Goal: Information Seeking & Learning: Compare options

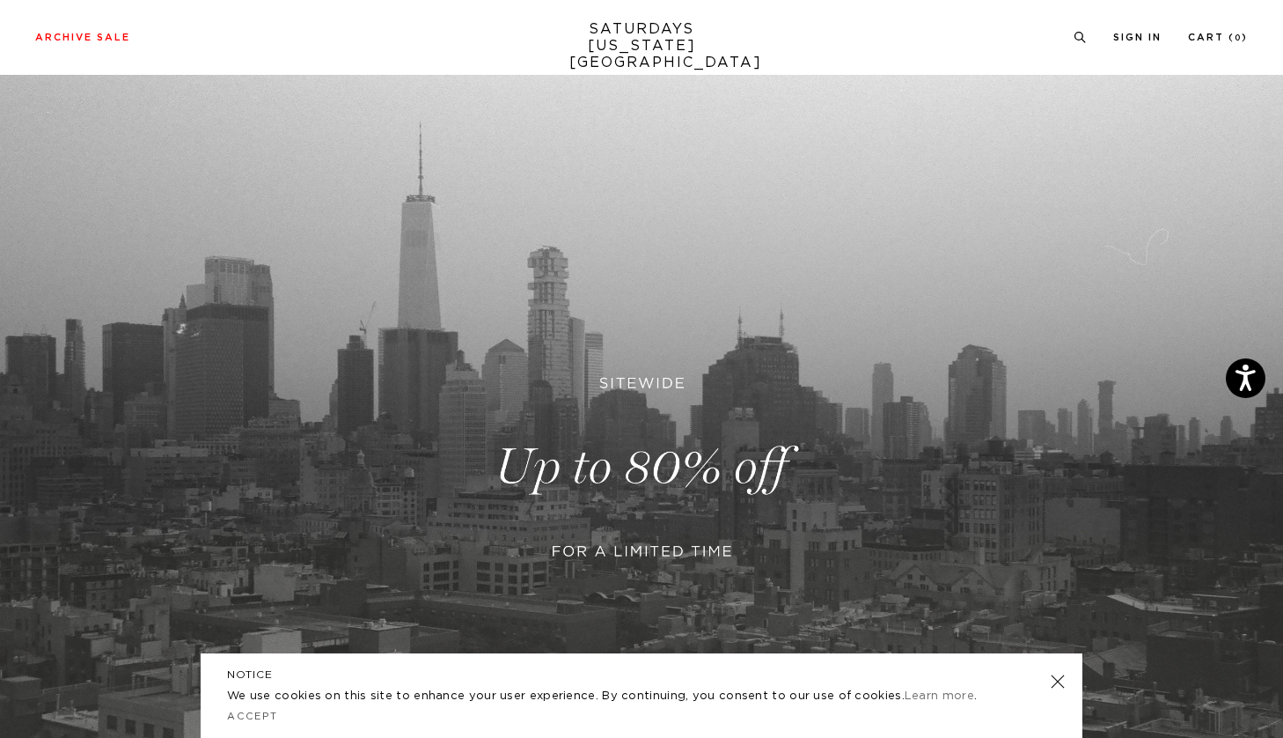
scroll to position [81, 0]
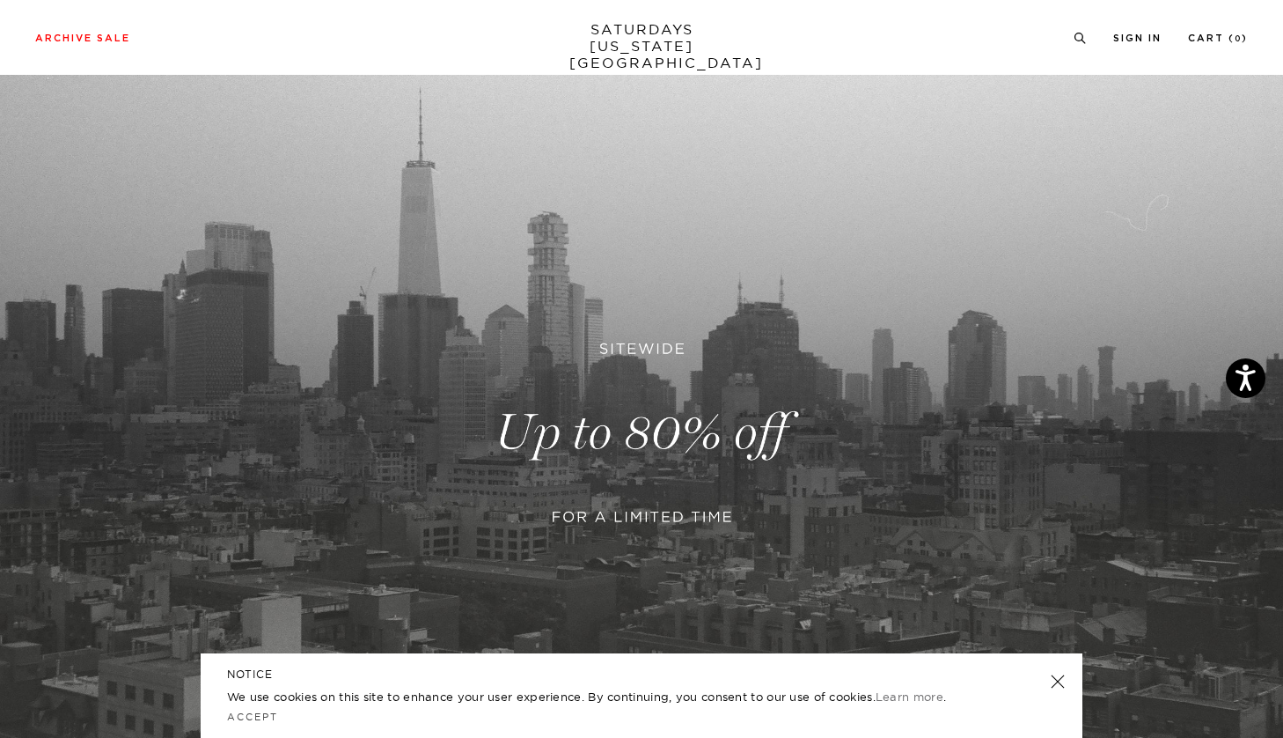
click at [1062, 682] on link at bounding box center [1058, 681] width 25 height 25
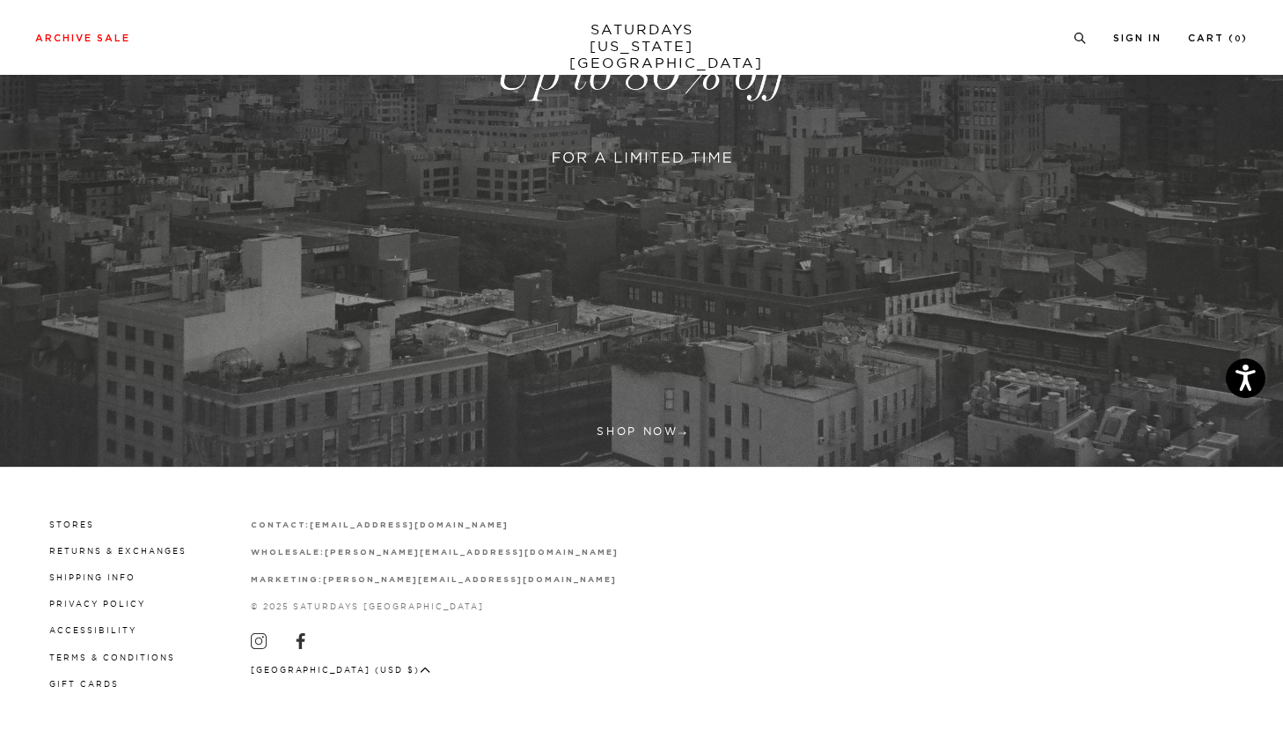
scroll to position [439, 0]
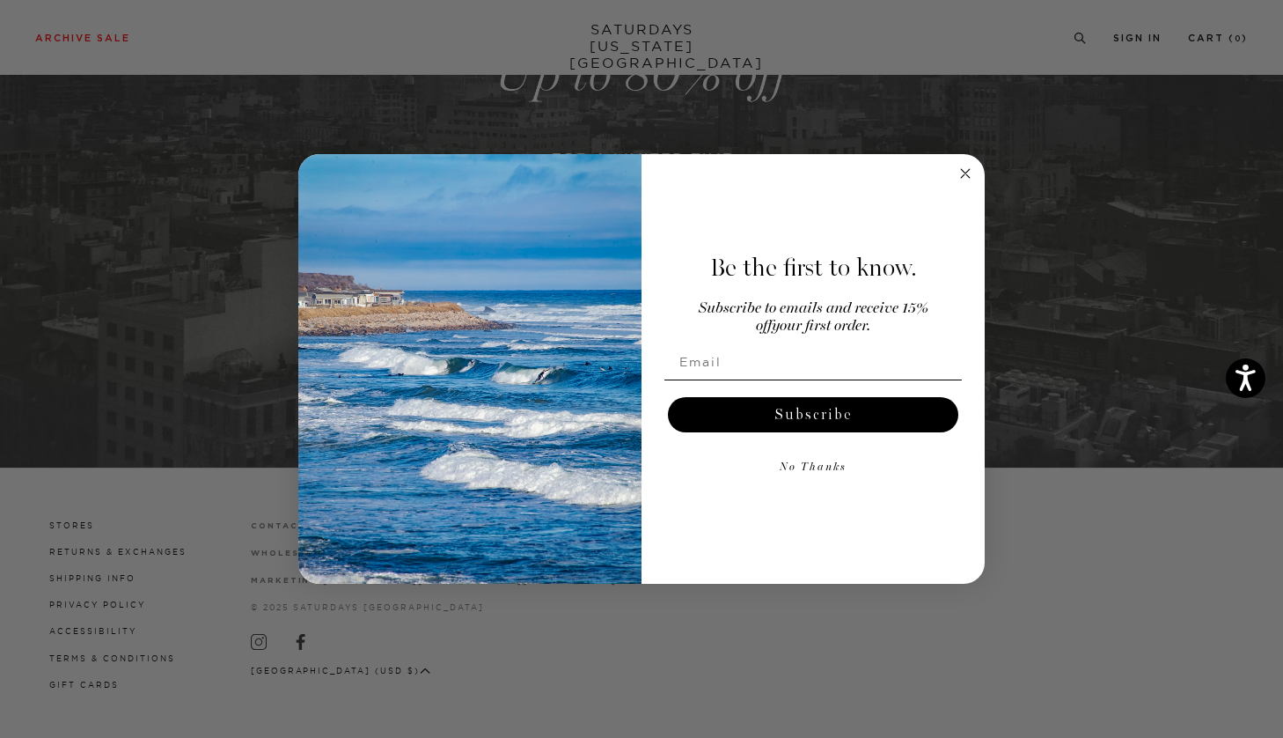
click at [965, 175] on circle "Close dialog" at bounding box center [966, 174] width 20 height 20
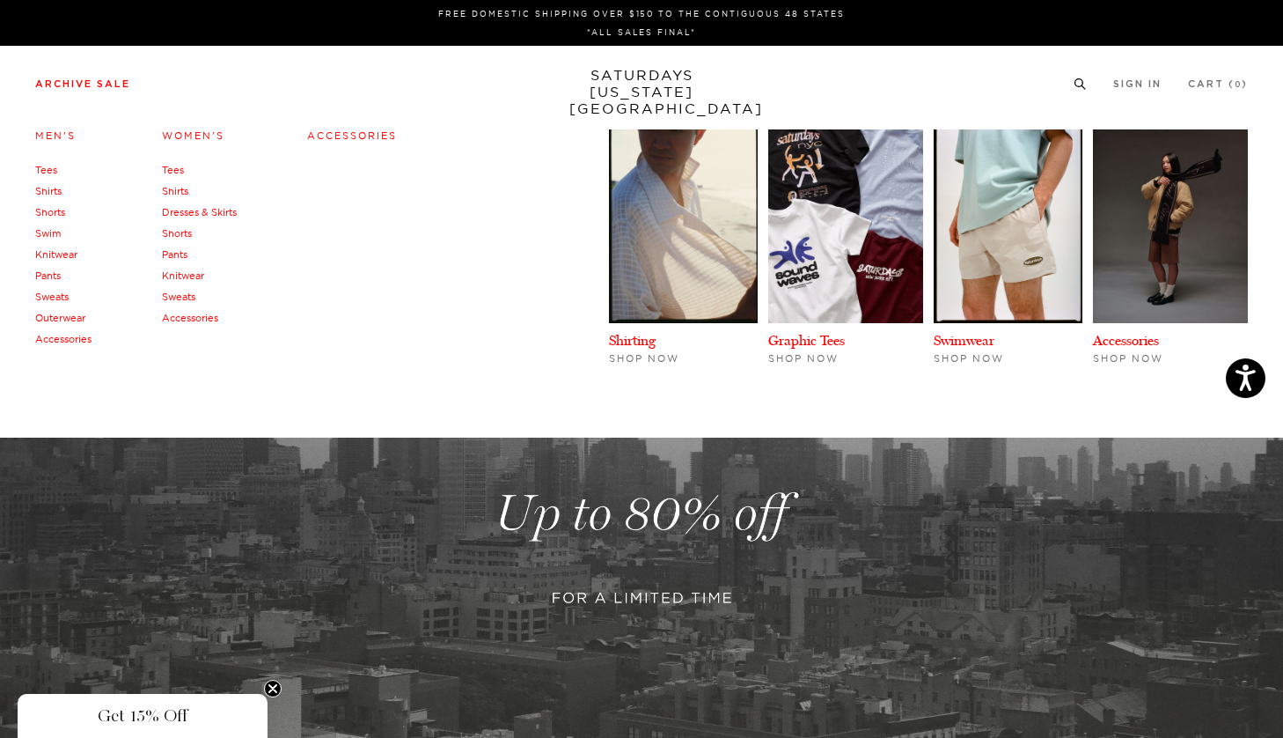
scroll to position [0, 0]
click at [43, 172] on link "Tees" at bounding box center [46, 170] width 22 height 12
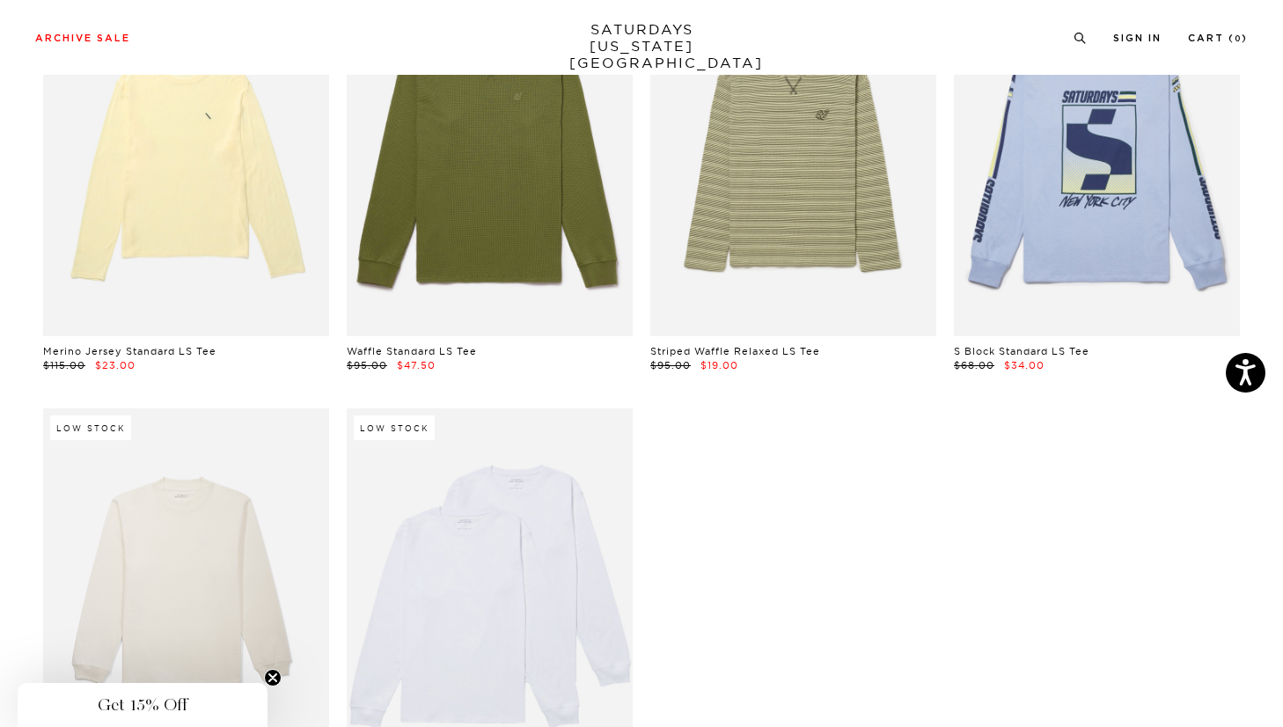
scroll to position [2316, 0]
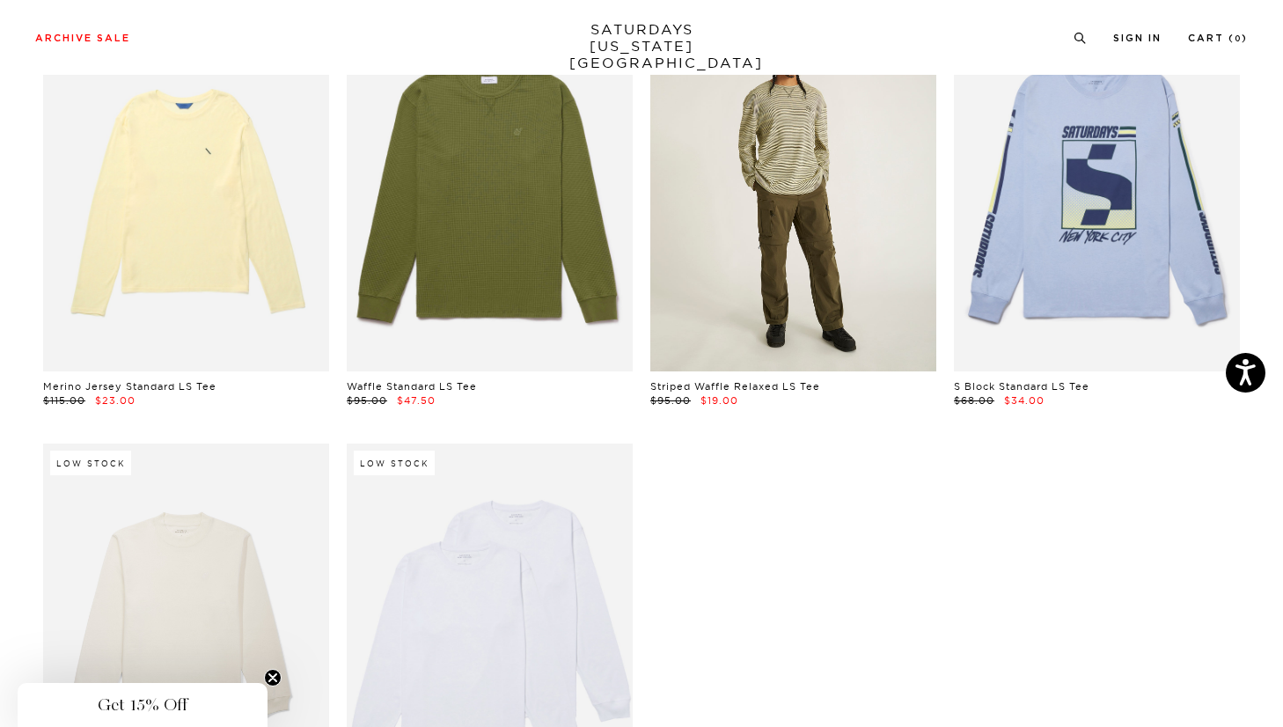
click at [758, 287] on link at bounding box center [793, 191] width 286 height 357
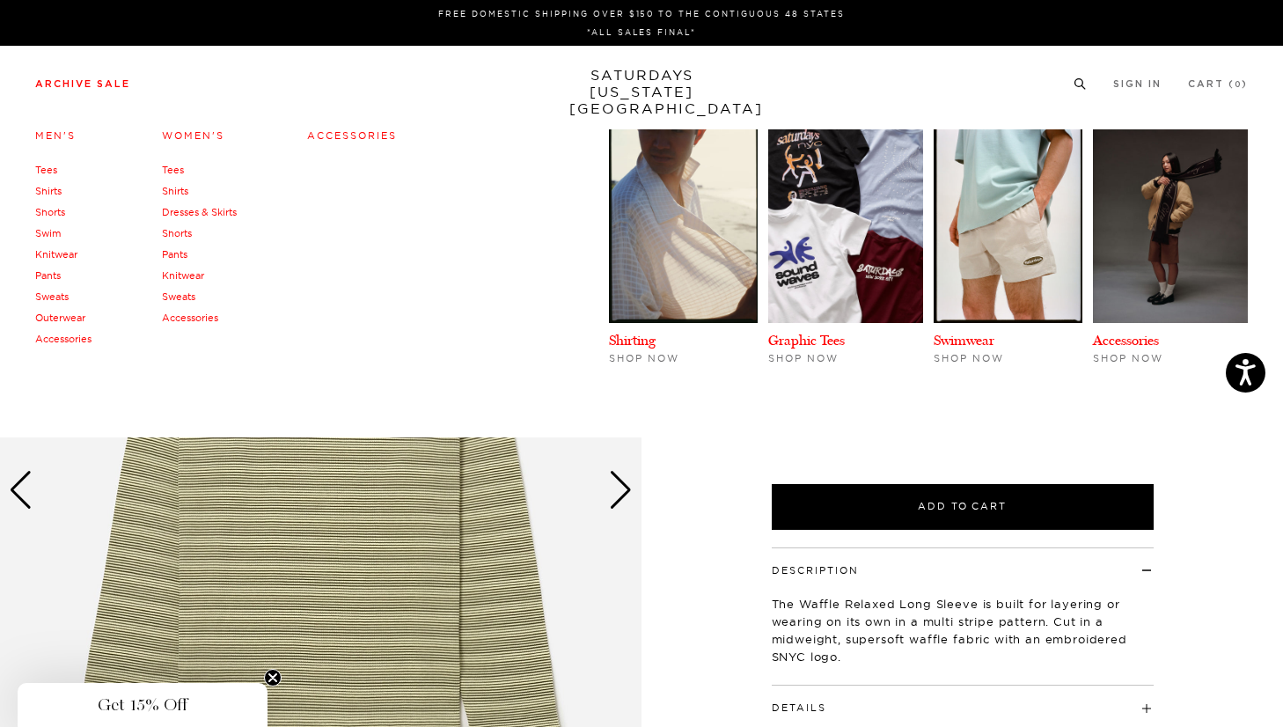
click at [60, 249] on link "Knitwear" at bounding box center [56, 254] width 42 height 12
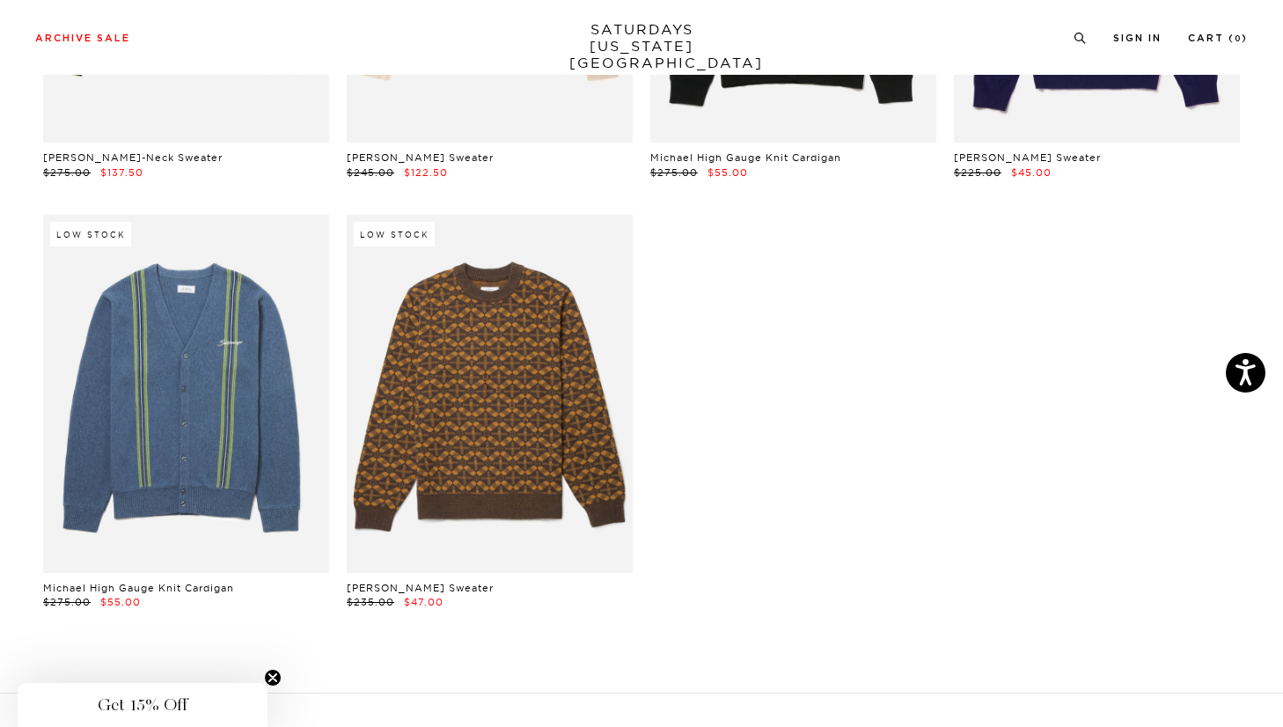
scroll to position [397, 0]
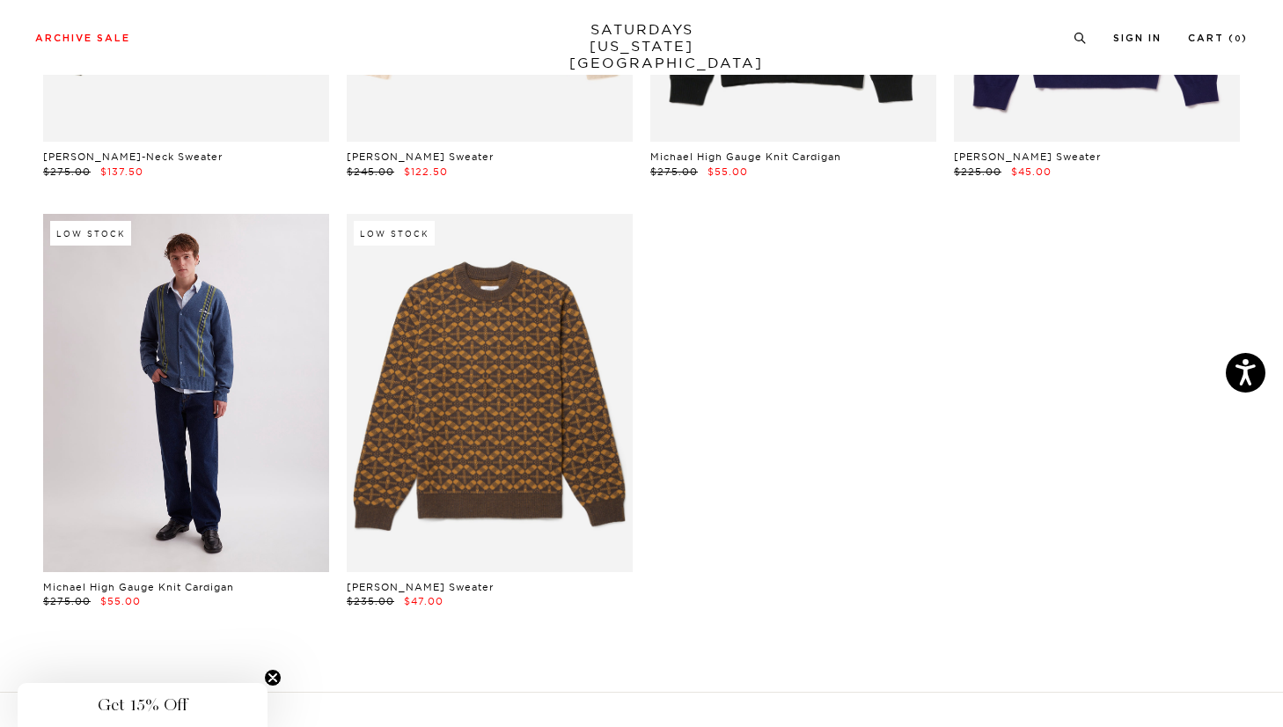
click at [154, 492] on link at bounding box center [186, 392] width 286 height 357
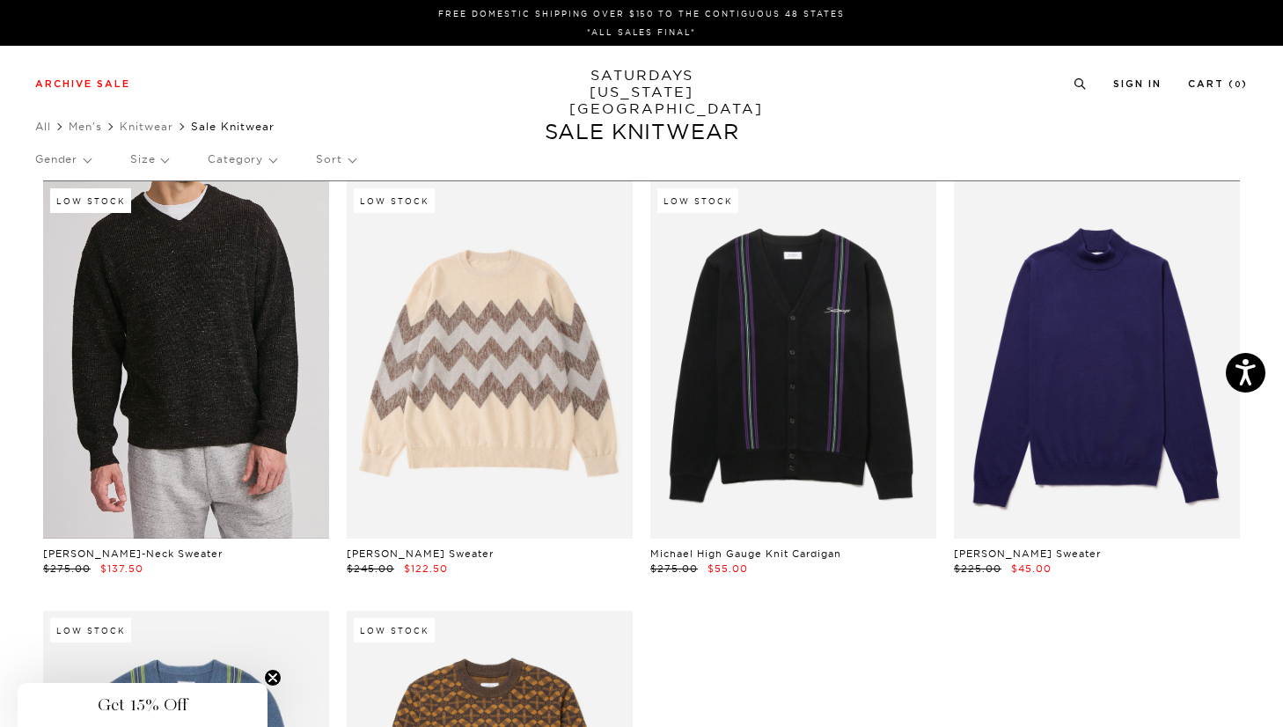
scroll to position [0, 0]
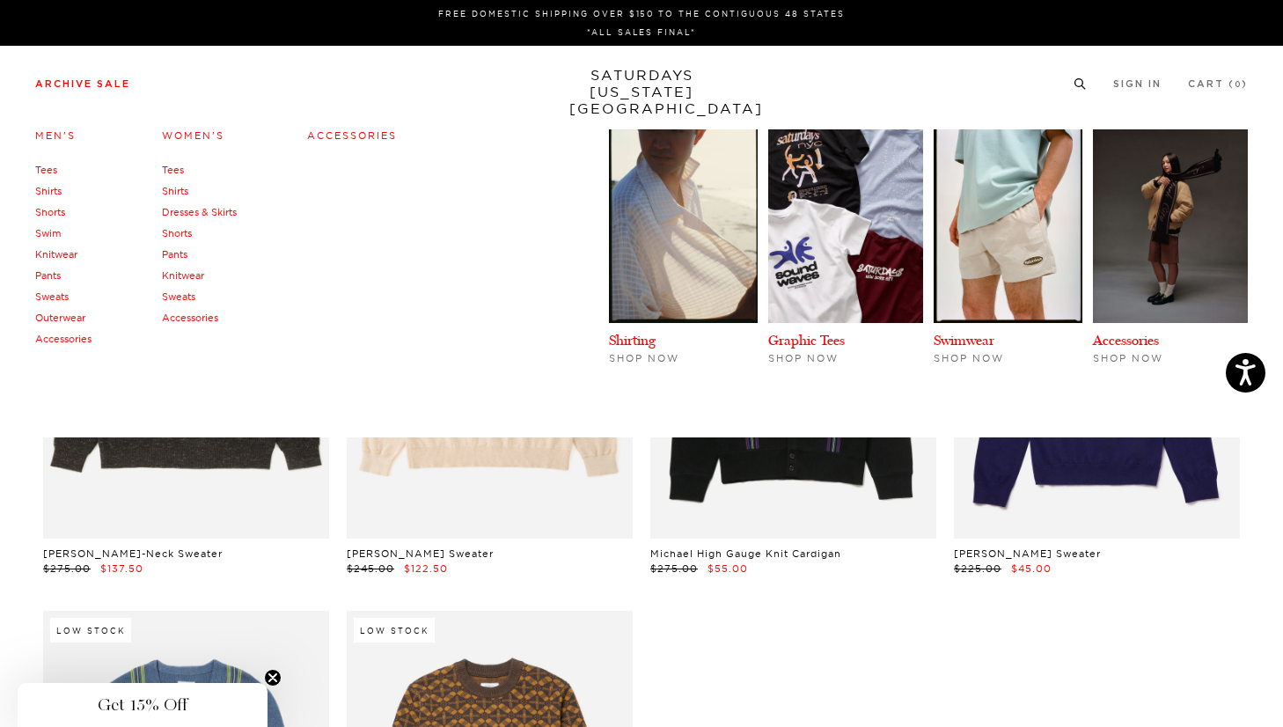
click at [63, 340] on link "Accessories" at bounding box center [63, 339] width 56 height 12
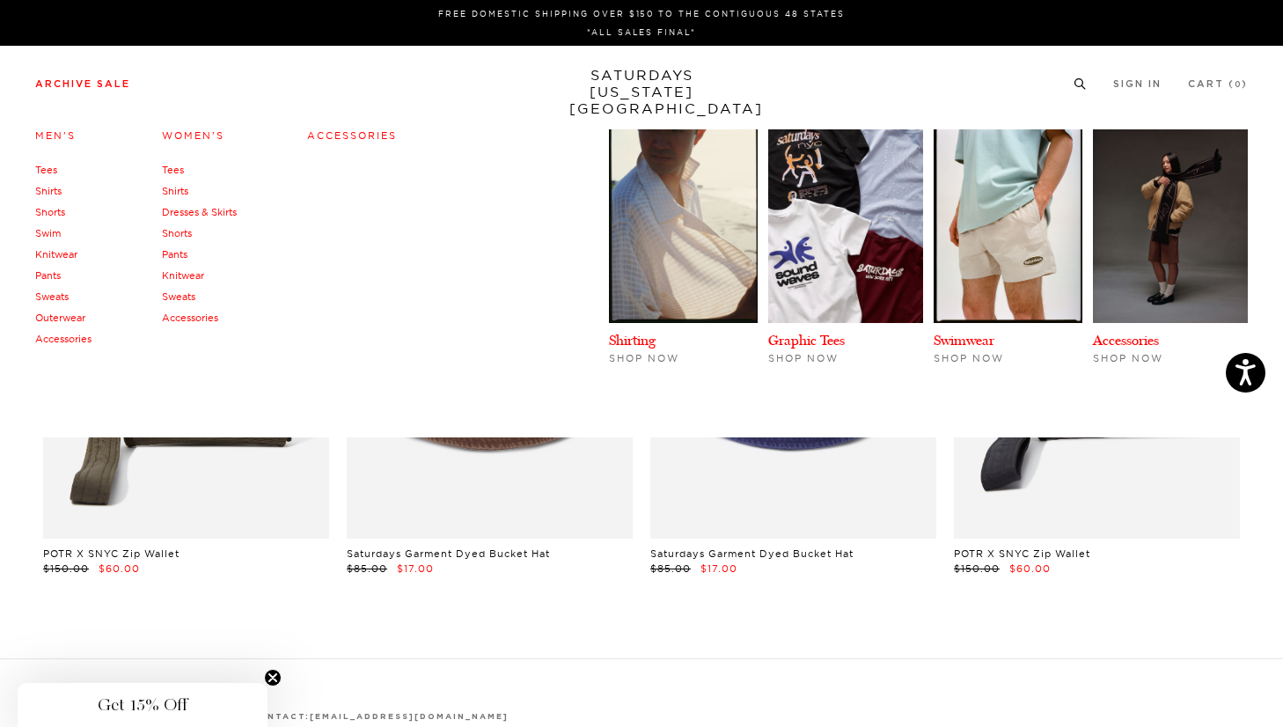
click at [74, 315] on link "Outerwear" at bounding box center [60, 318] width 50 height 12
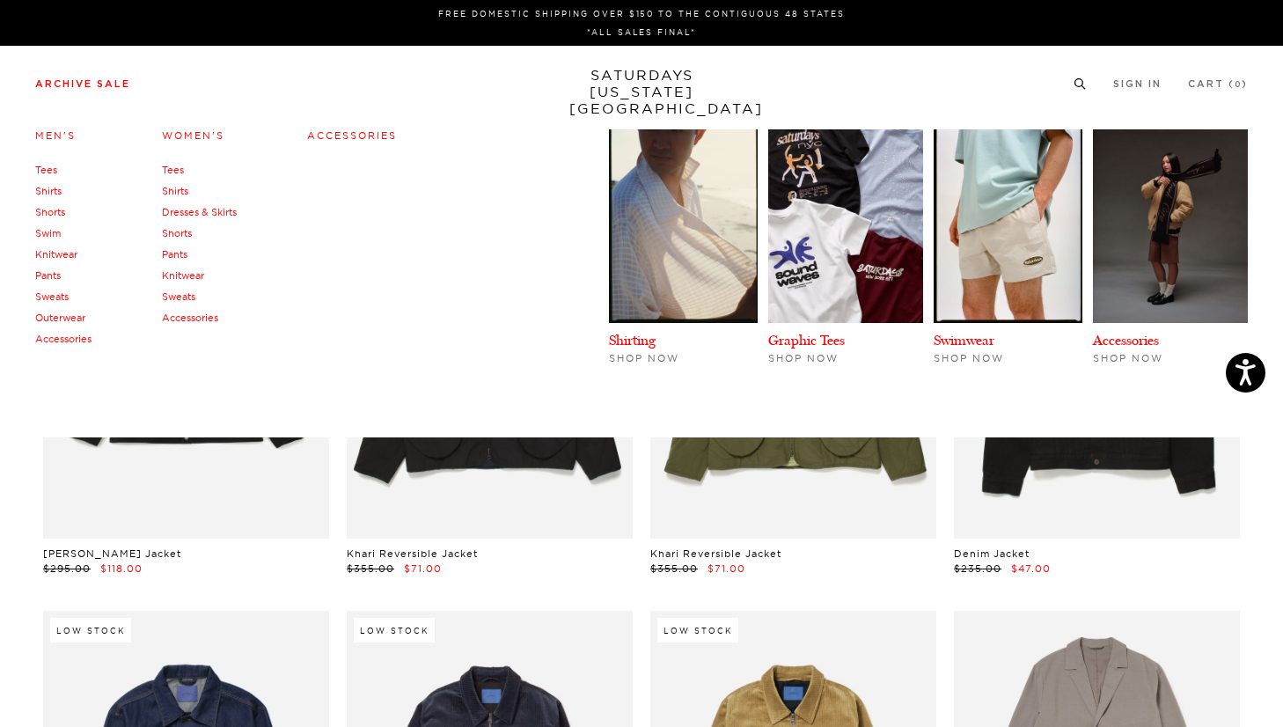
click at [54, 275] on link "Pants" at bounding box center [48, 275] width 26 height 12
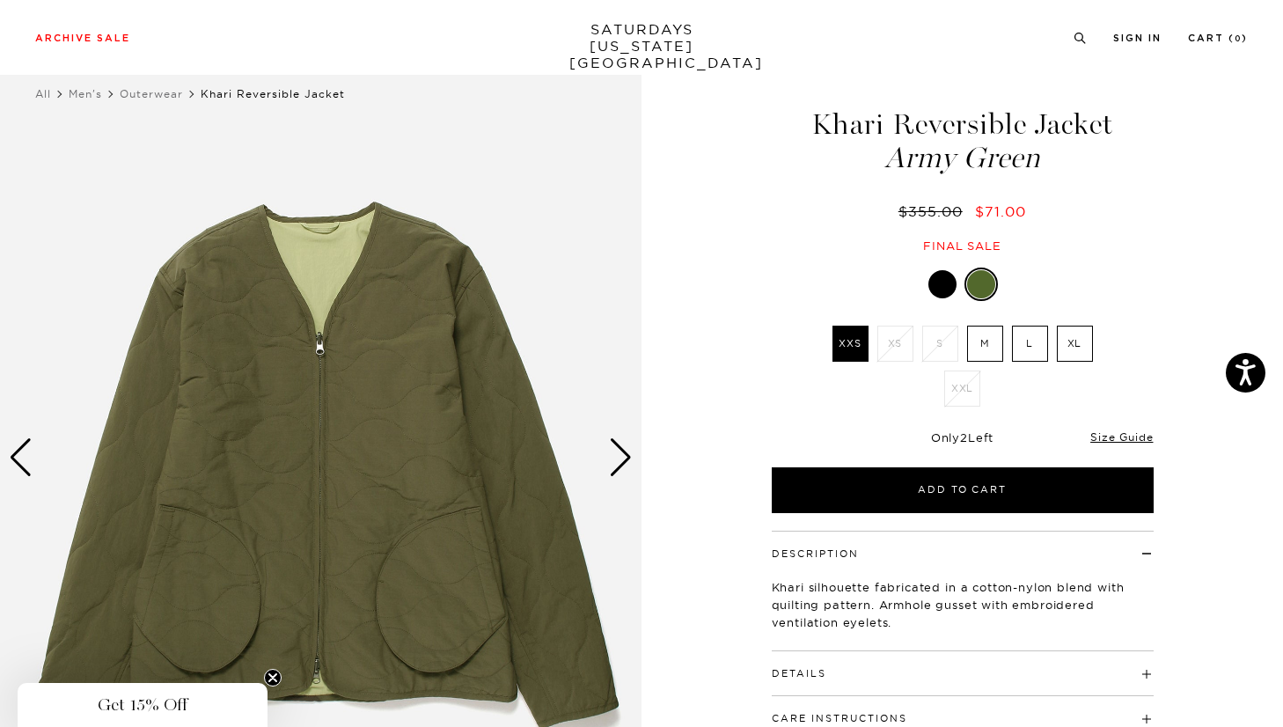
scroll to position [36, 0]
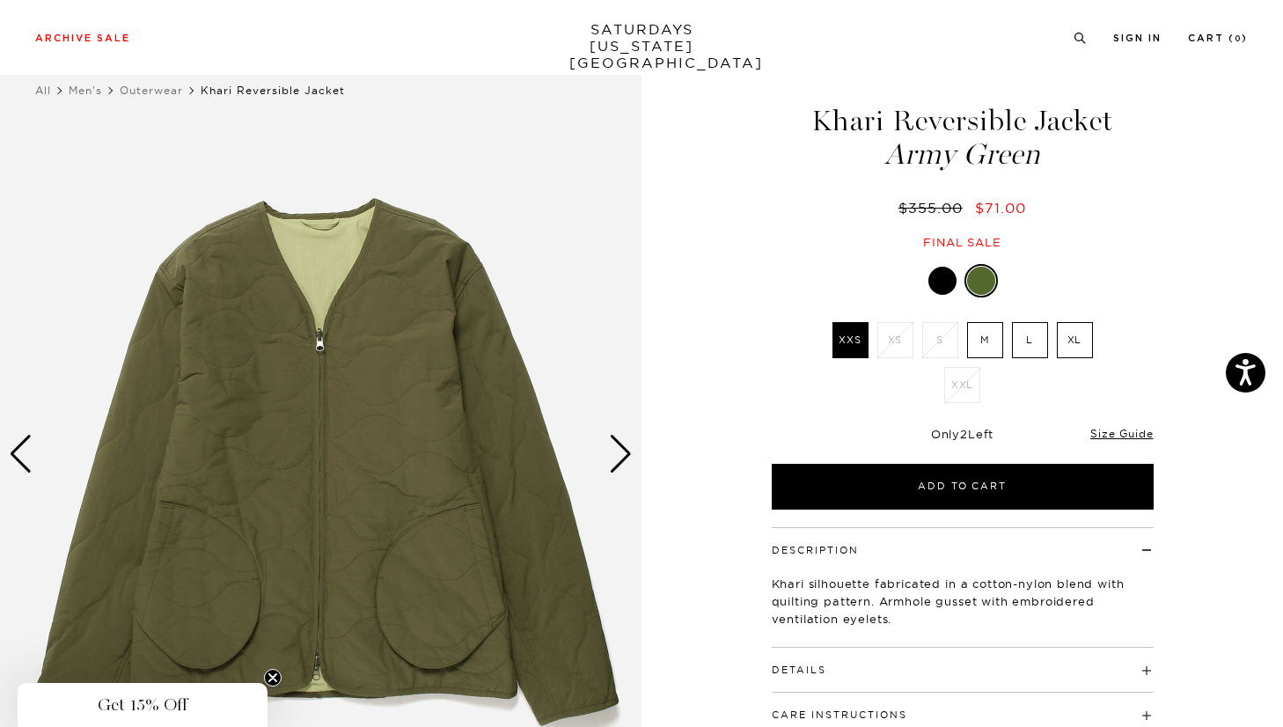
click at [615, 449] on div "Next slide" at bounding box center [621, 454] width 24 height 39
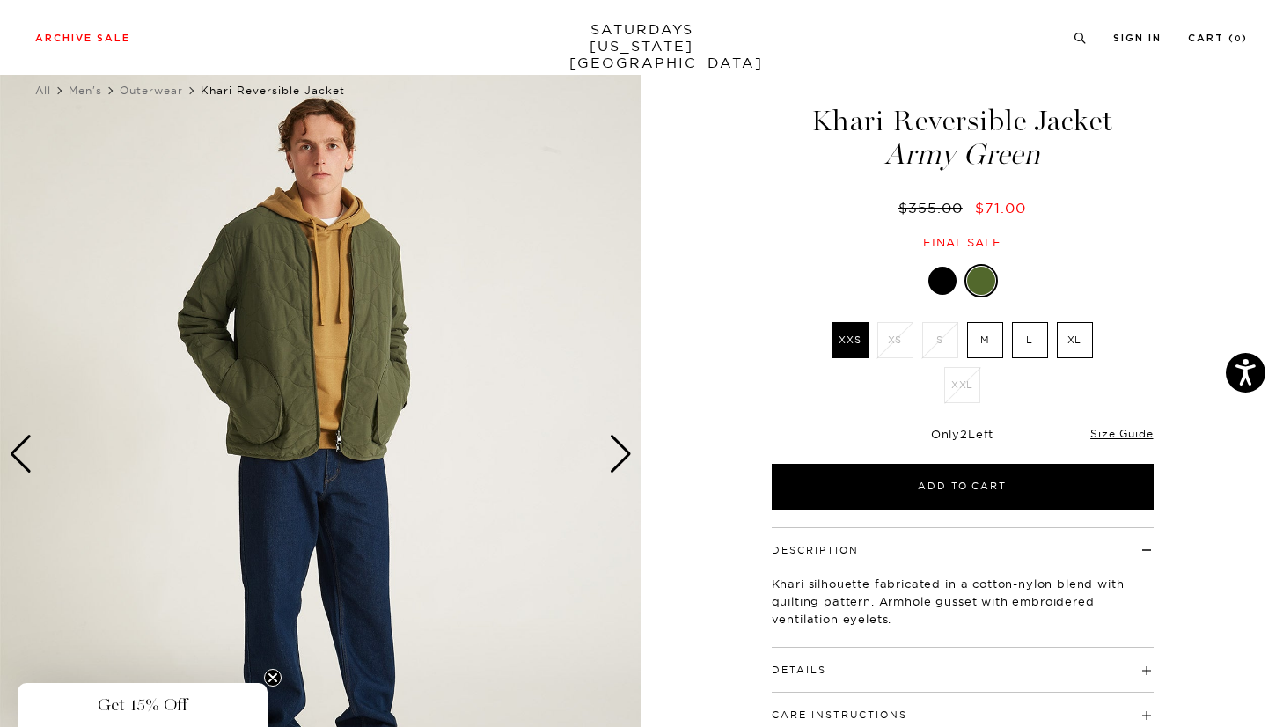
click at [615, 449] on div "Next slide" at bounding box center [621, 454] width 24 height 39
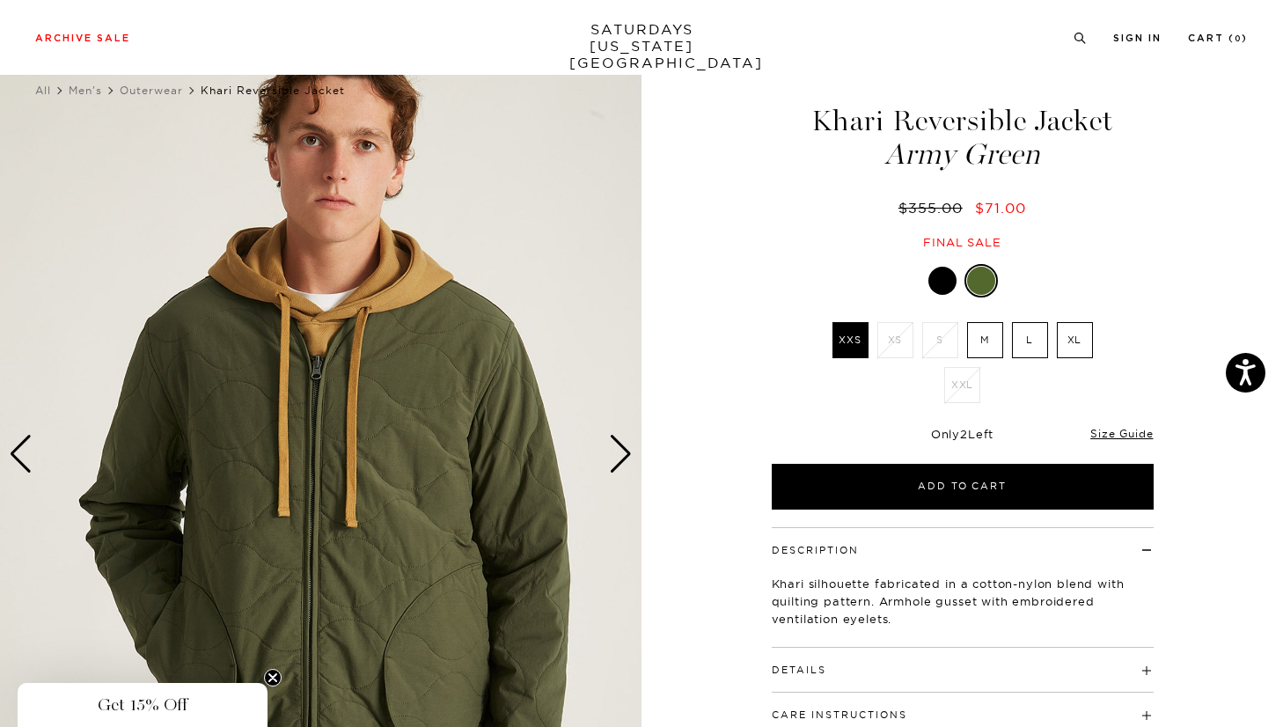
click at [615, 449] on div "Next slide" at bounding box center [621, 454] width 24 height 39
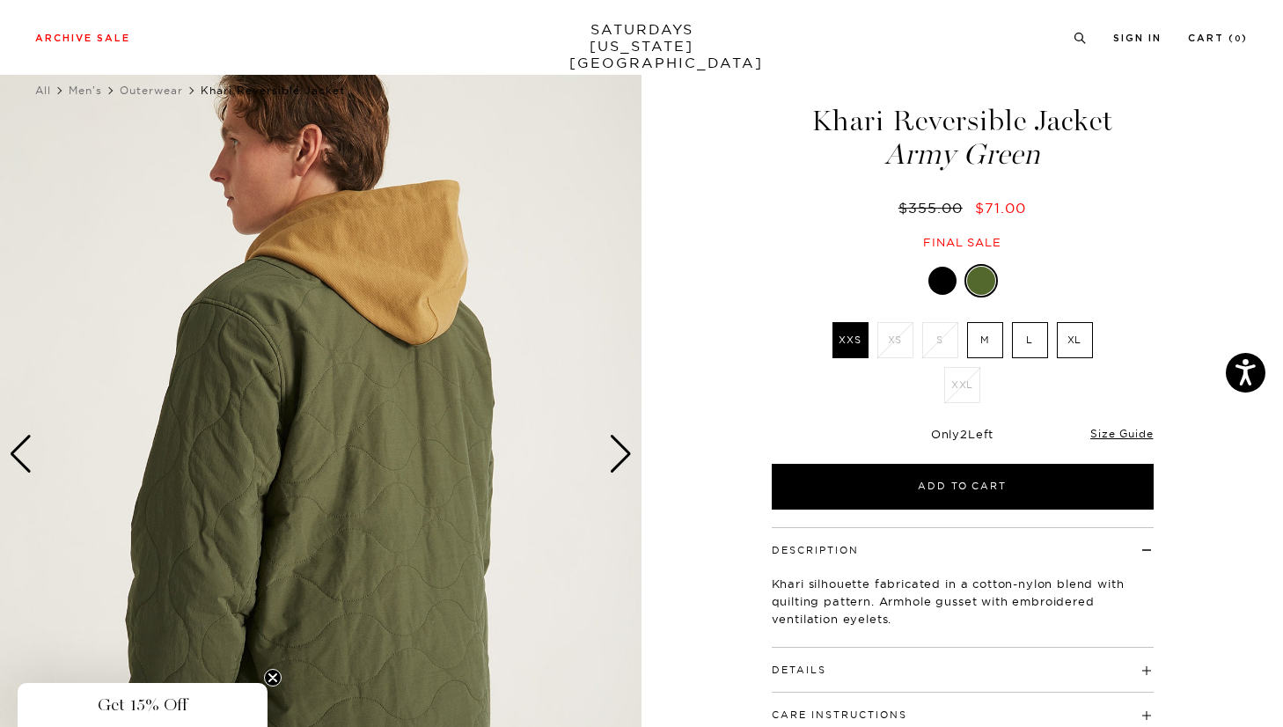
click at [615, 449] on div "Next slide" at bounding box center [621, 454] width 24 height 39
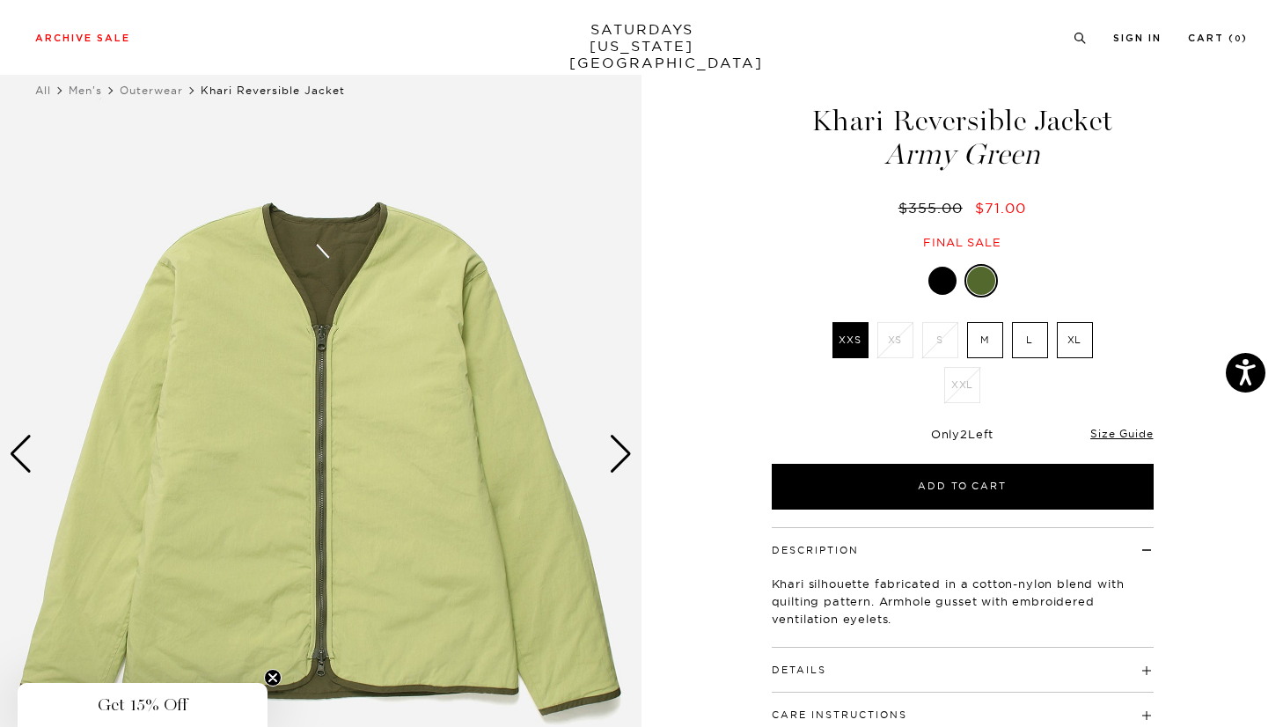
click at [615, 449] on div "Next slide" at bounding box center [621, 454] width 24 height 39
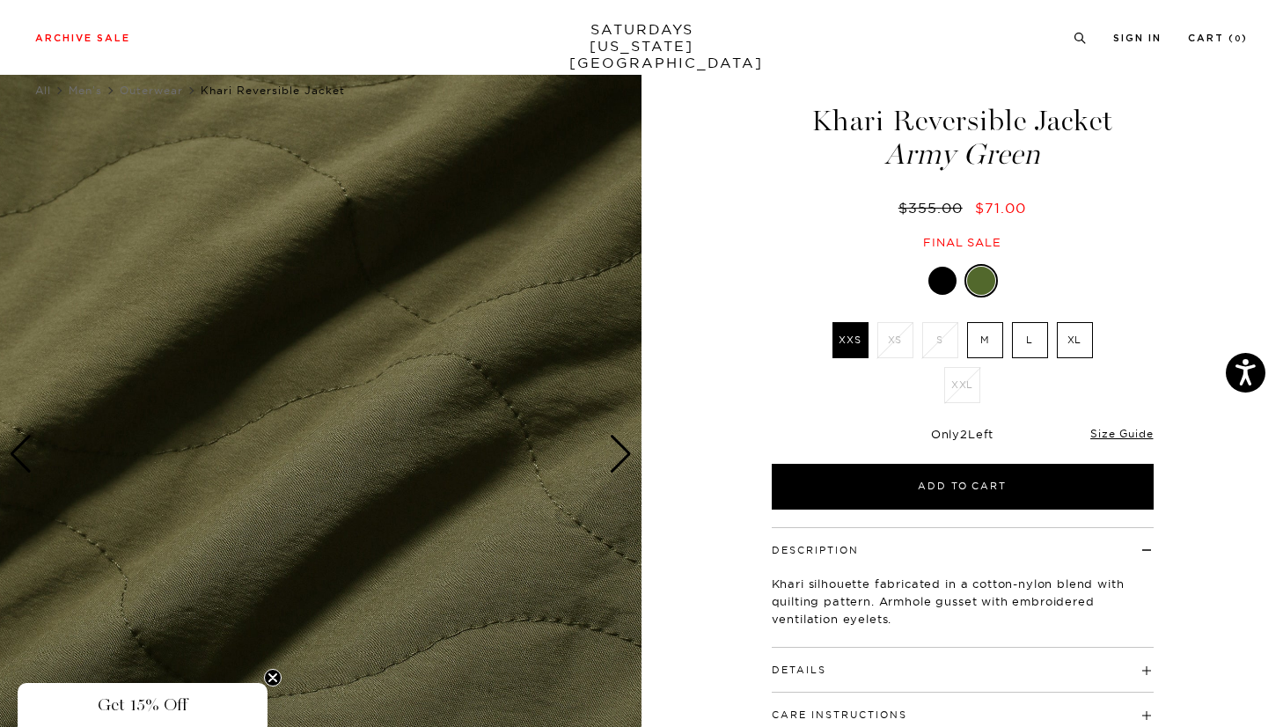
click at [615, 449] on div "Next slide" at bounding box center [621, 454] width 24 height 39
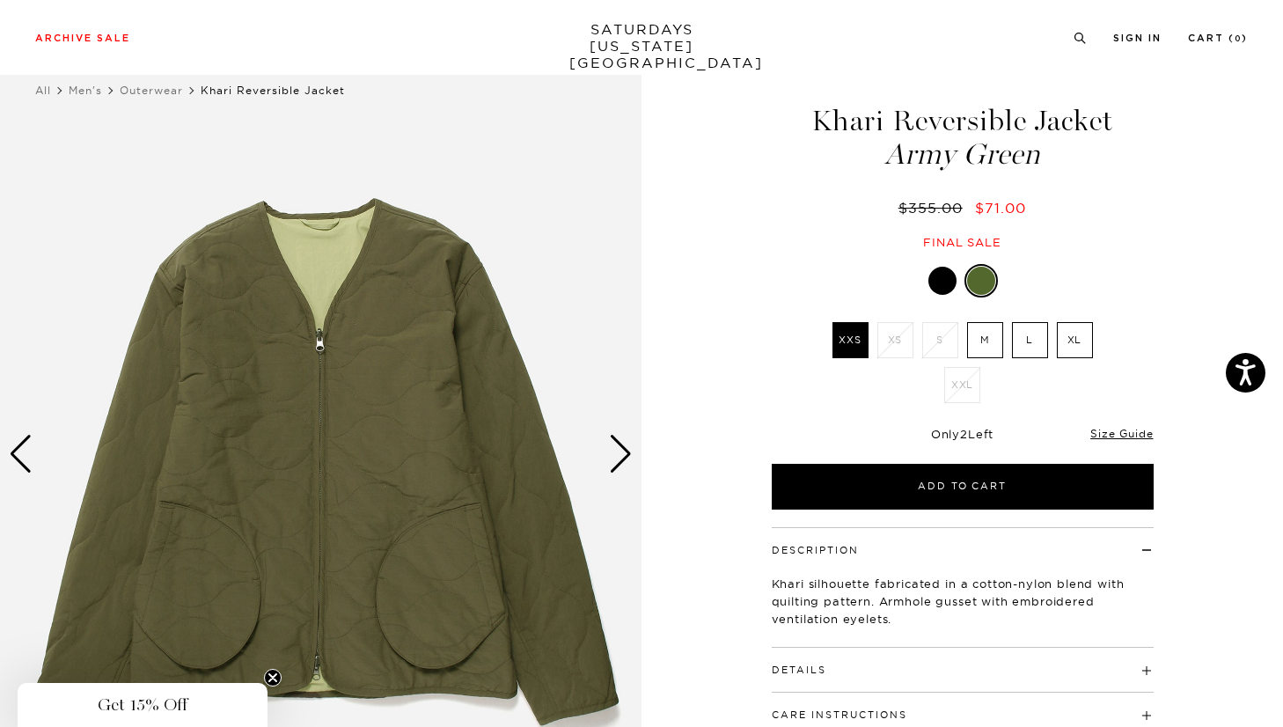
click at [937, 297] on div "Army Green XXS XS S M L XL XXL" at bounding box center [963, 387] width 440 height 246
click at [938, 284] on div at bounding box center [942, 281] width 28 height 28
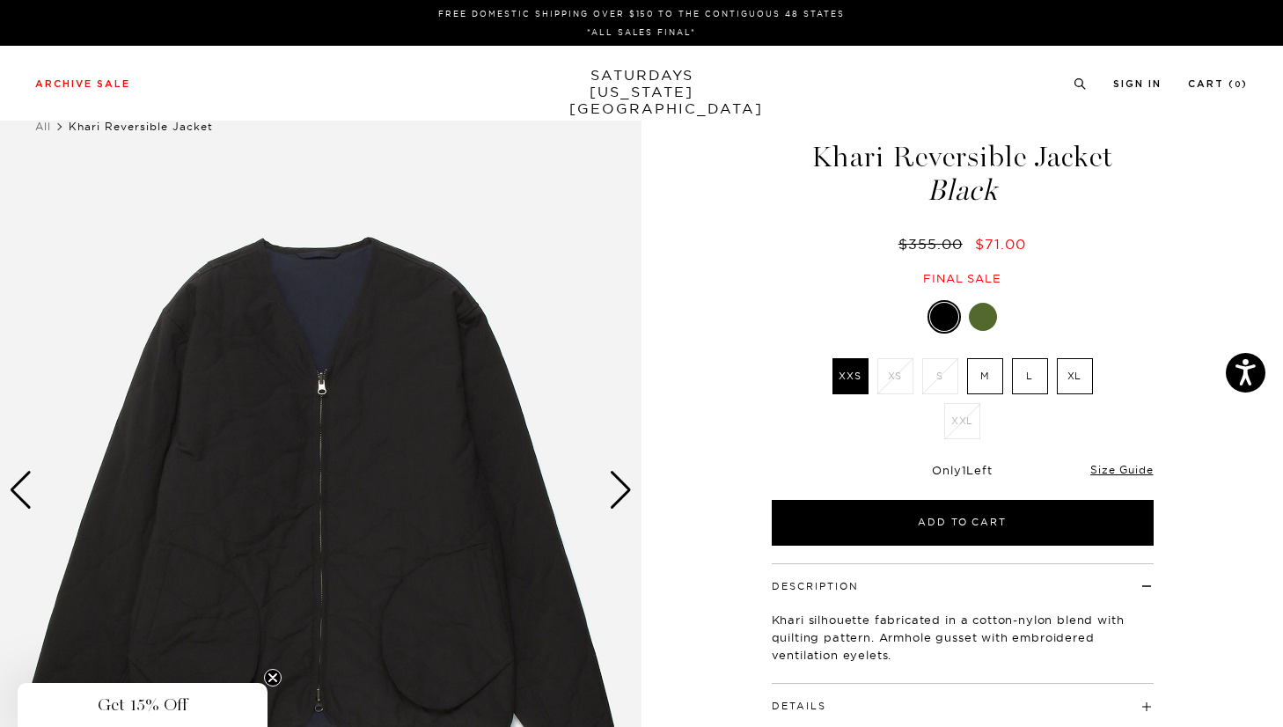
click at [613, 484] on div "Next slide" at bounding box center [621, 490] width 24 height 39
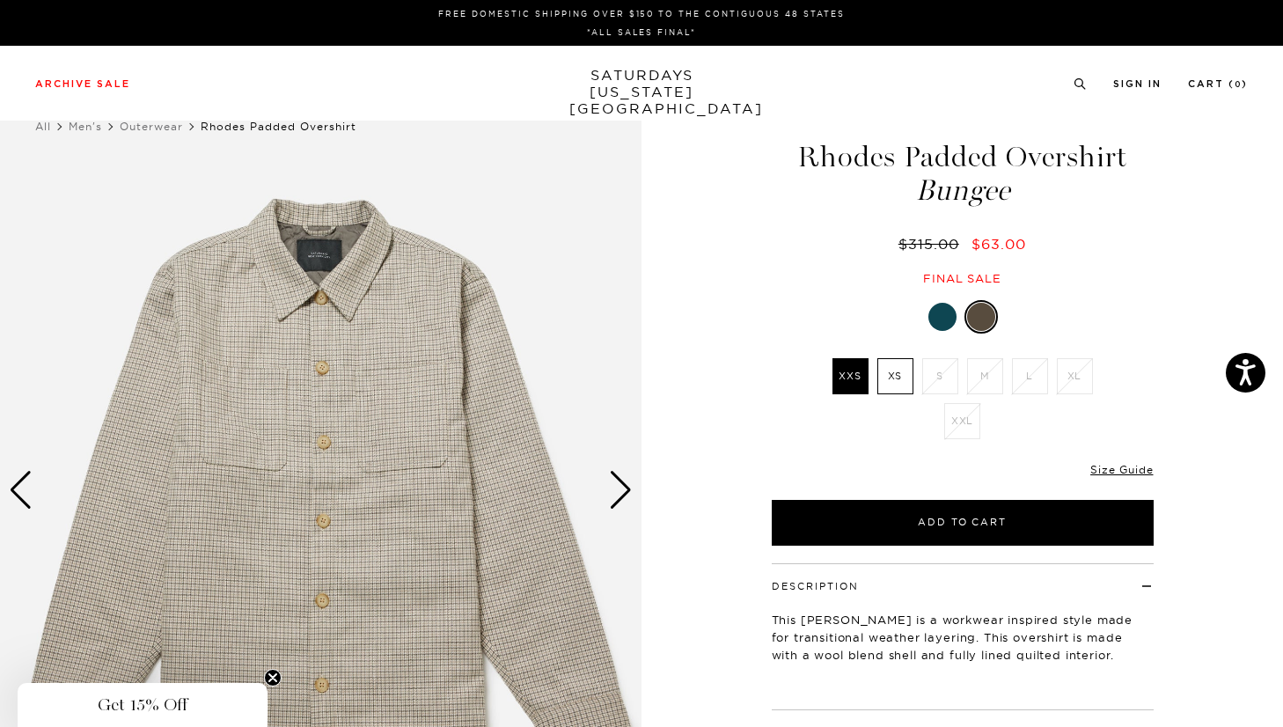
click at [942, 320] on div at bounding box center [942, 317] width 28 height 28
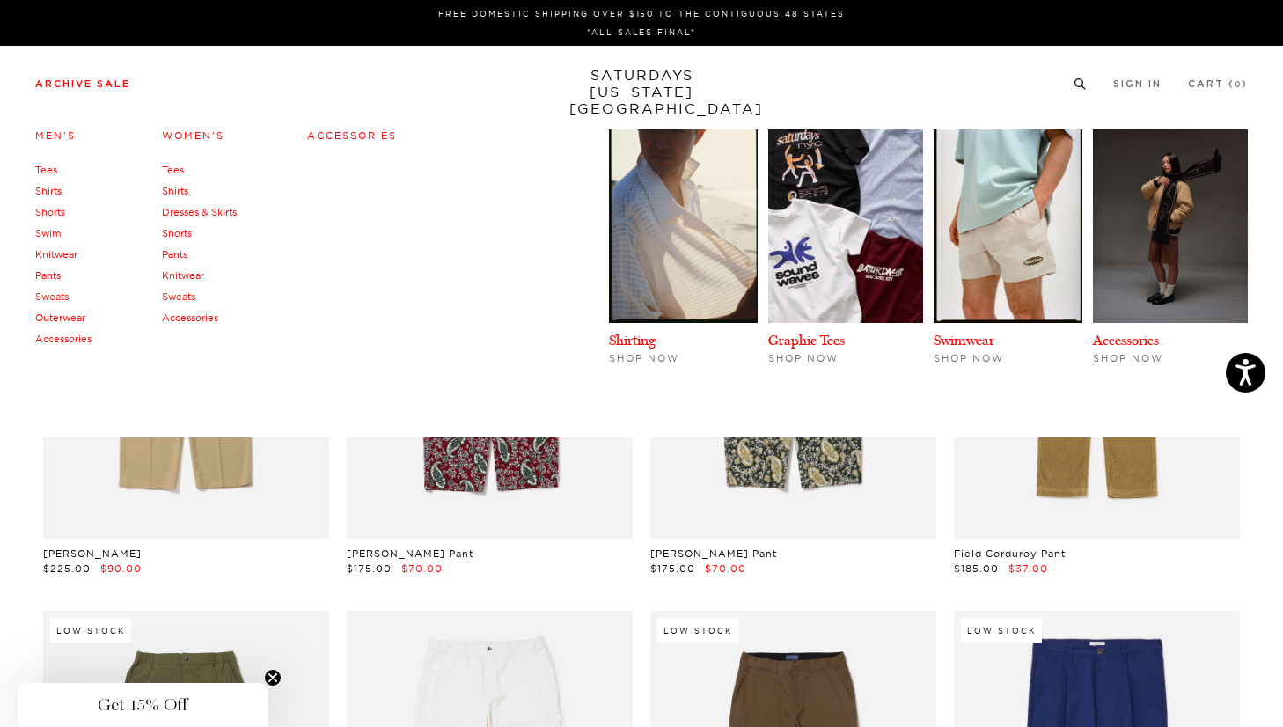
click at [54, 338] on link "Accessories" at bounding box center [63, 339] width 56 height 12
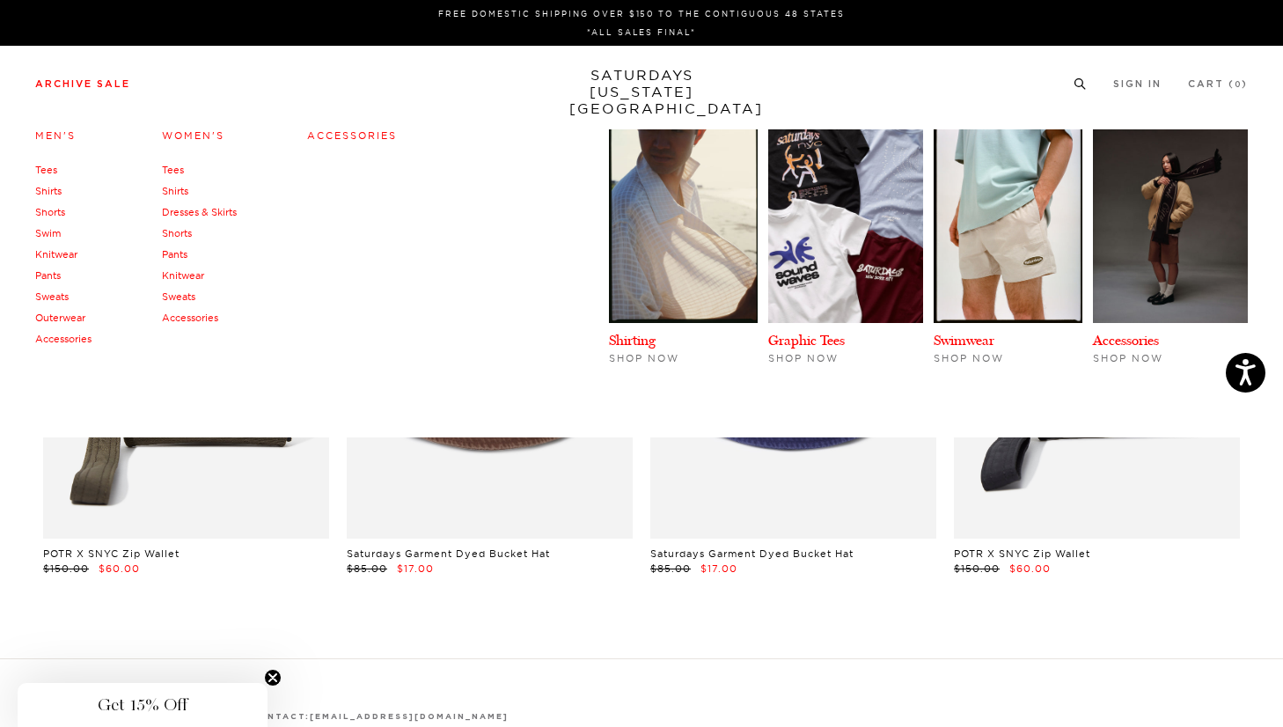
click at [55, 297] on link "Sweats" at bounding box center [51, 296] width 33 height 12
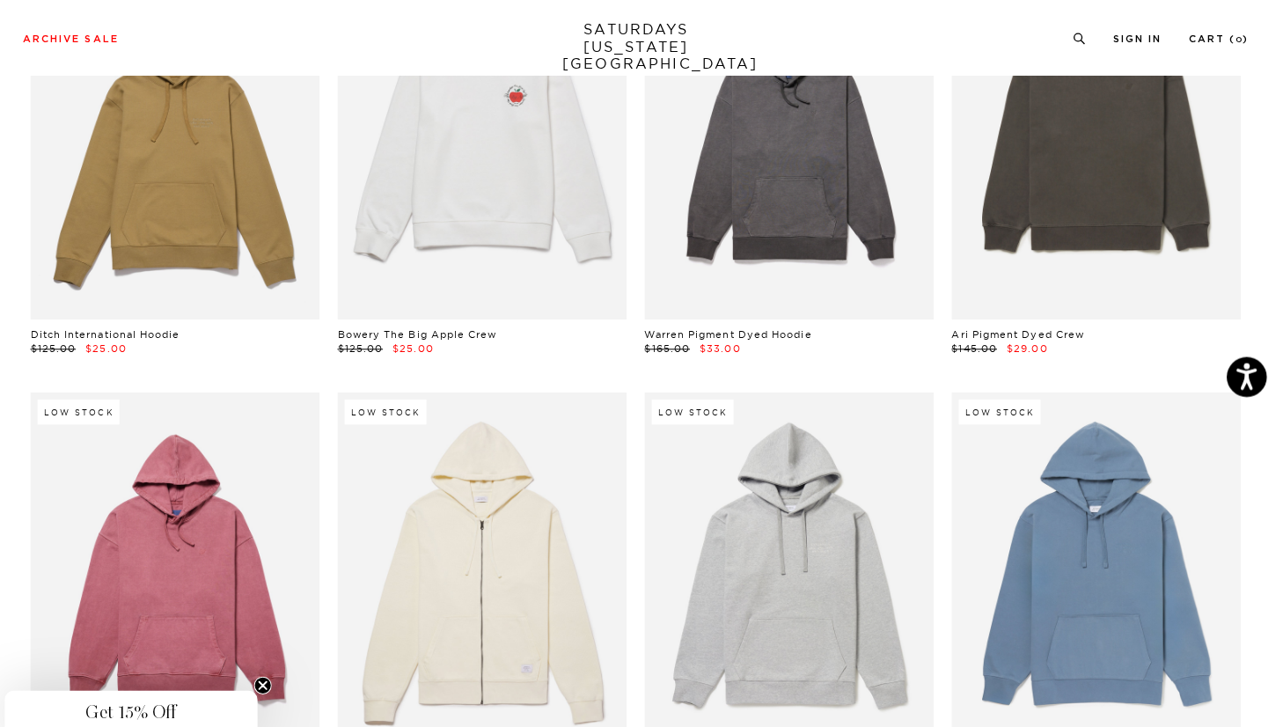
scroll to position [2174, 11]
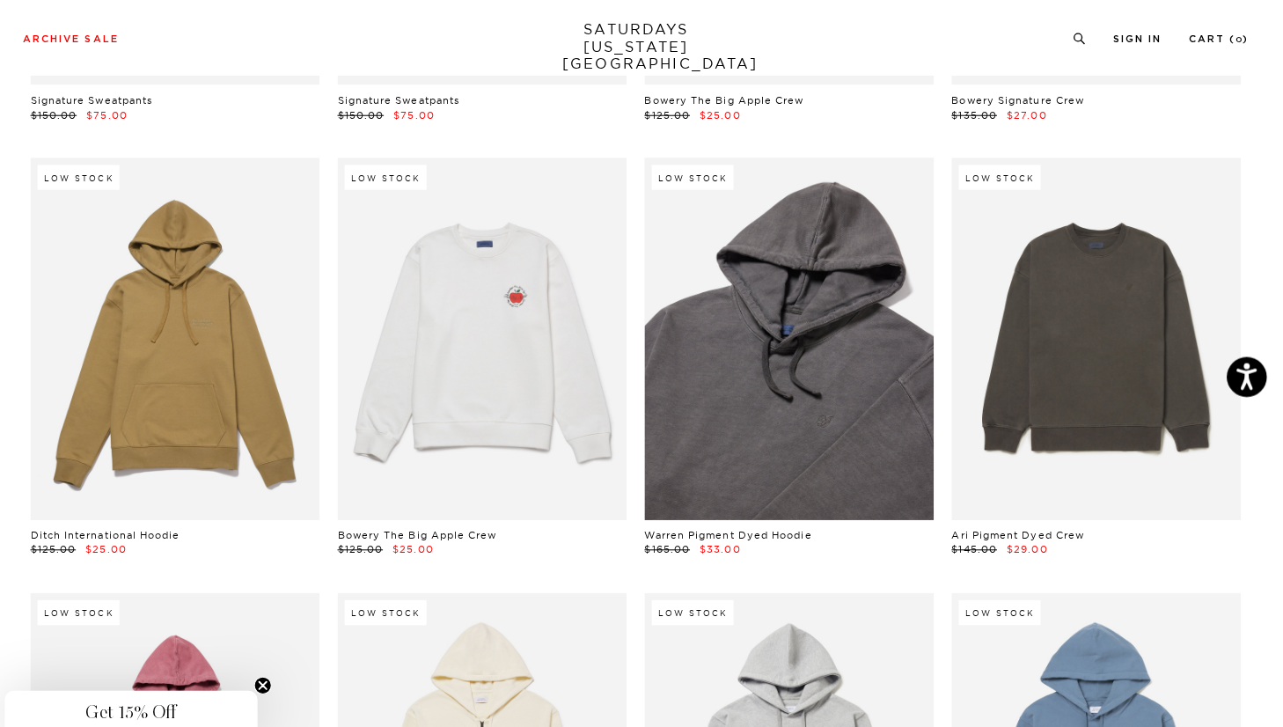
click at [730, 332] on link at bounding box center [793, 334] width 286 height 357
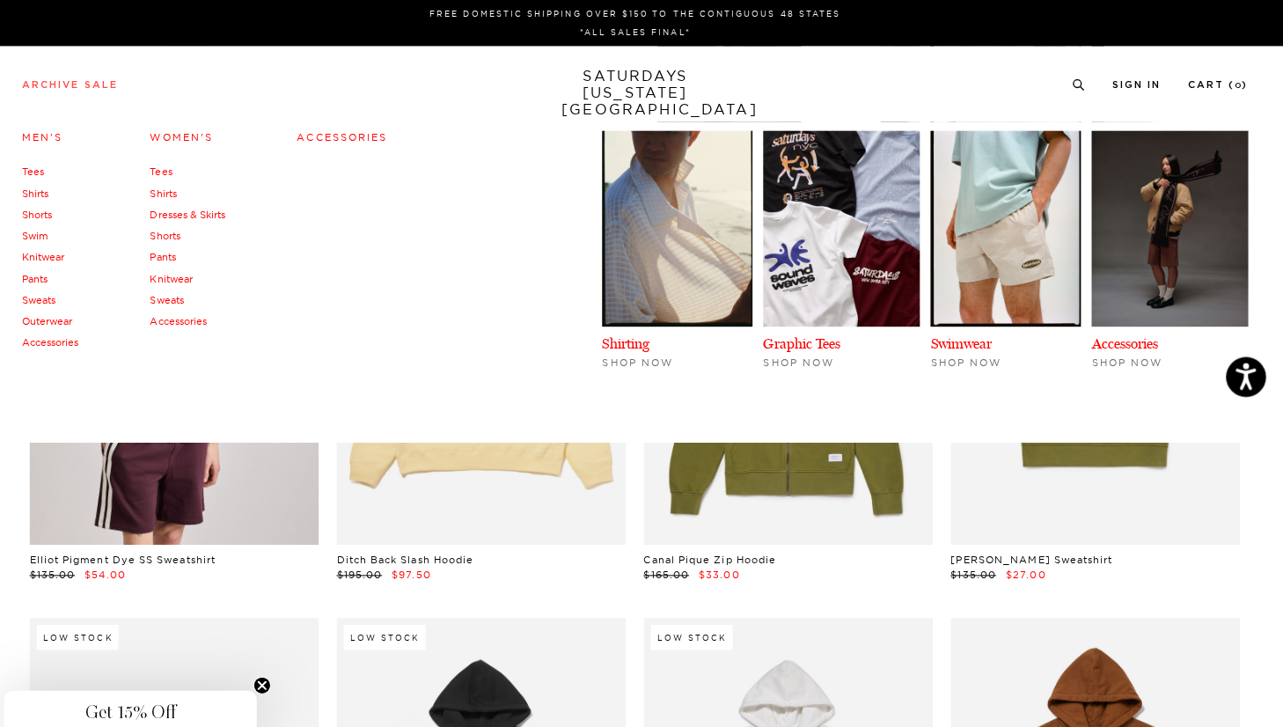
scroll to position [0, 9]
click at [35, 231] on link "Swim" at bounding box center [48, 233] width 26 height 12
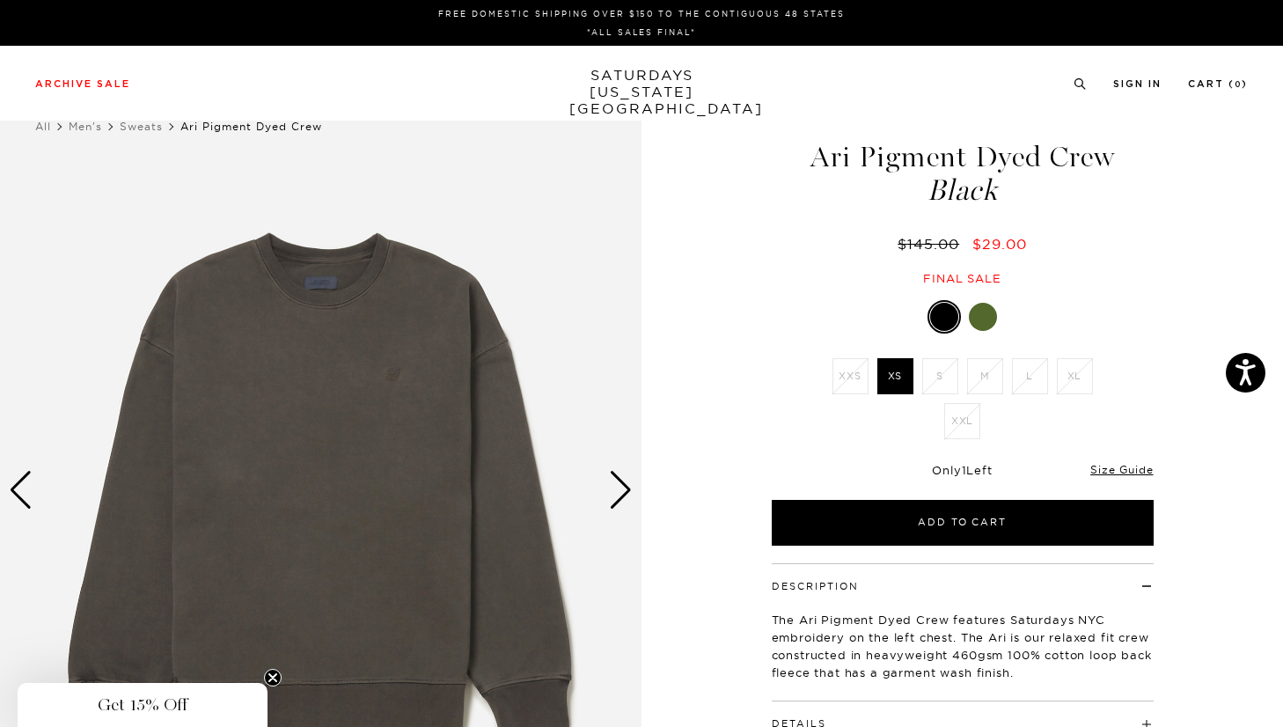
click at [995, 307] on div at bounding box center [963, 316] width 382 height 33
click at [980, 315] on div at bounding box center [983, 317] width 28 height 28
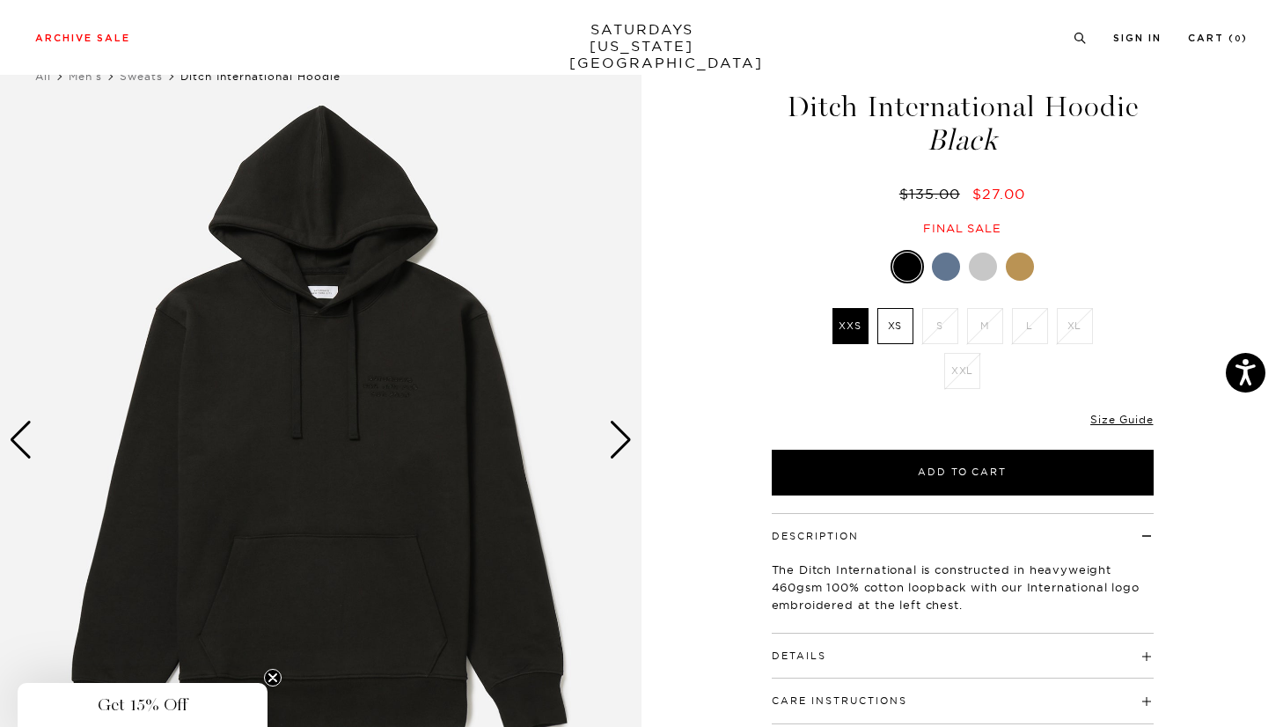
scroll to position [51, 0]
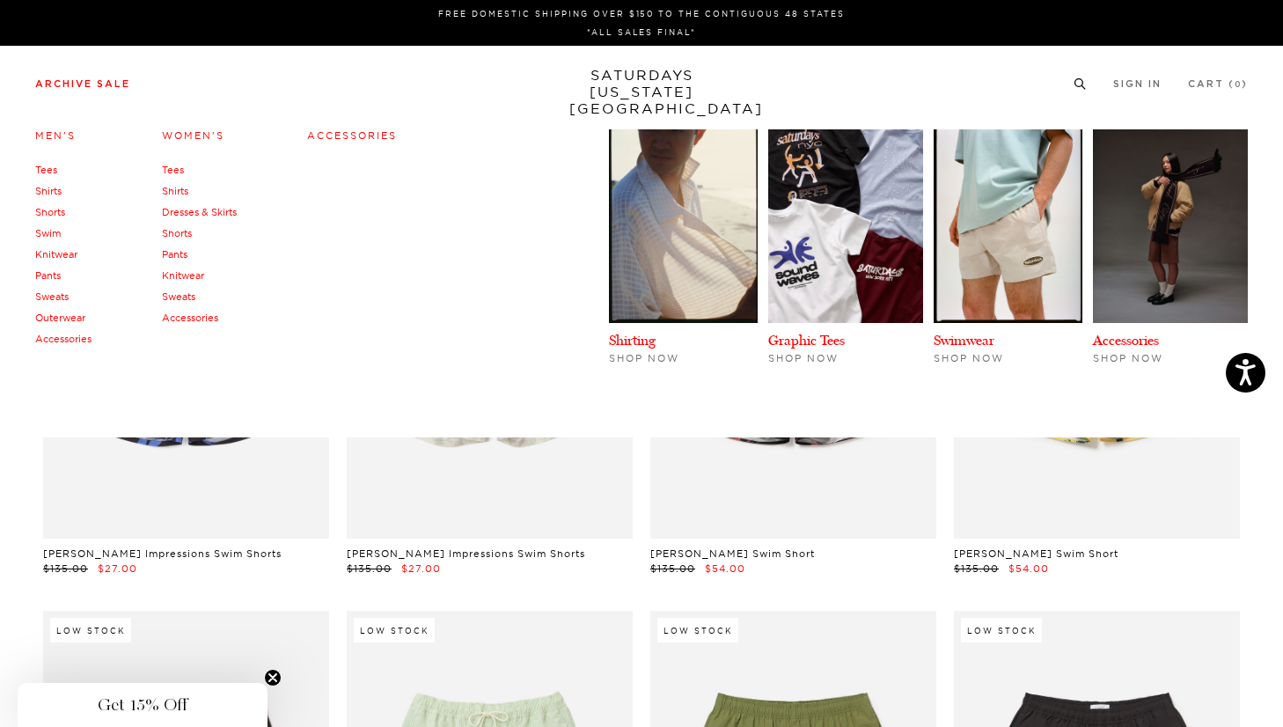
click at [353, 138] on link "Accessories" at bounding box center [352, 135] width 90 height 12
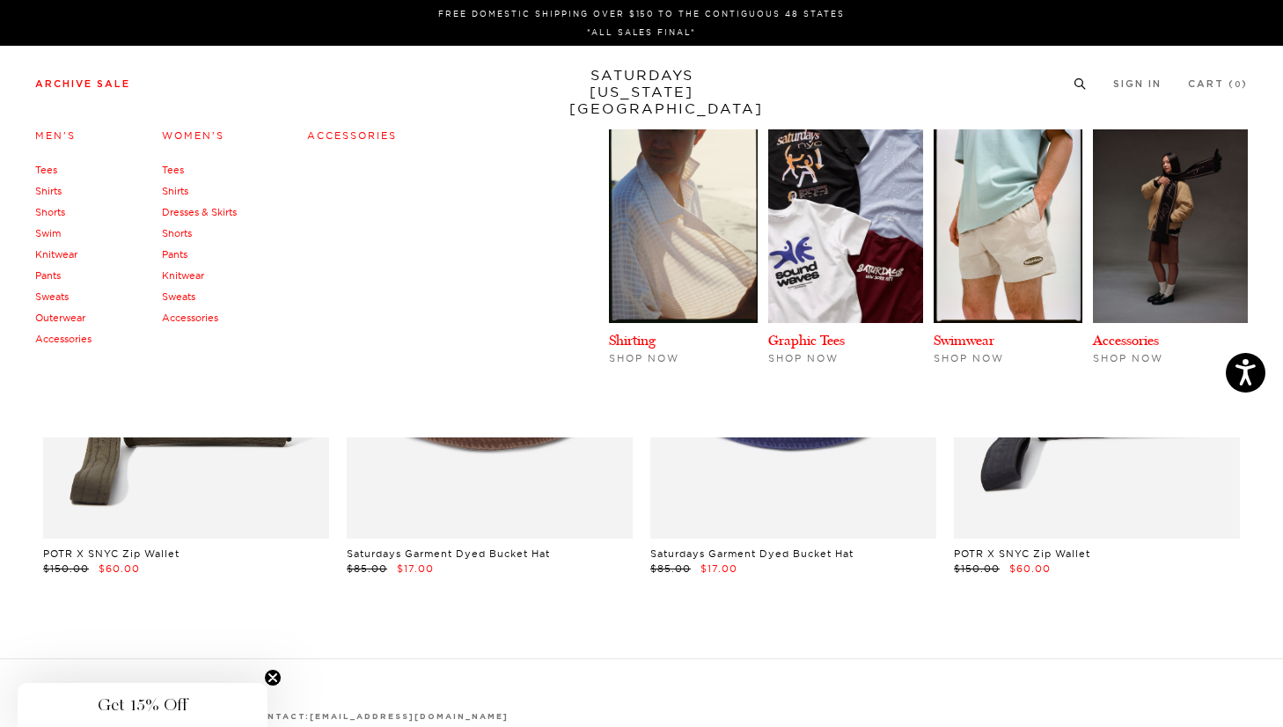
click at [60, 315] on link "Outerwear" at bounding box center [60, 318] width 50 height 12
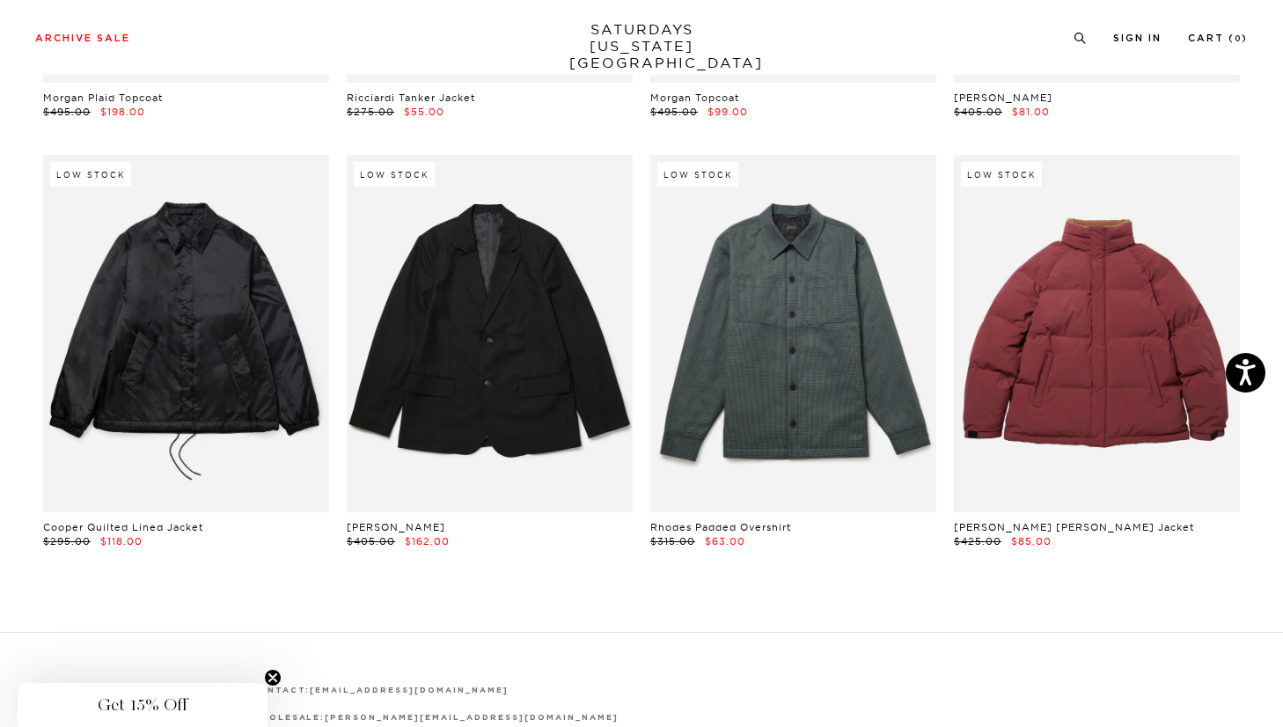
scroll to position [2608, 0]
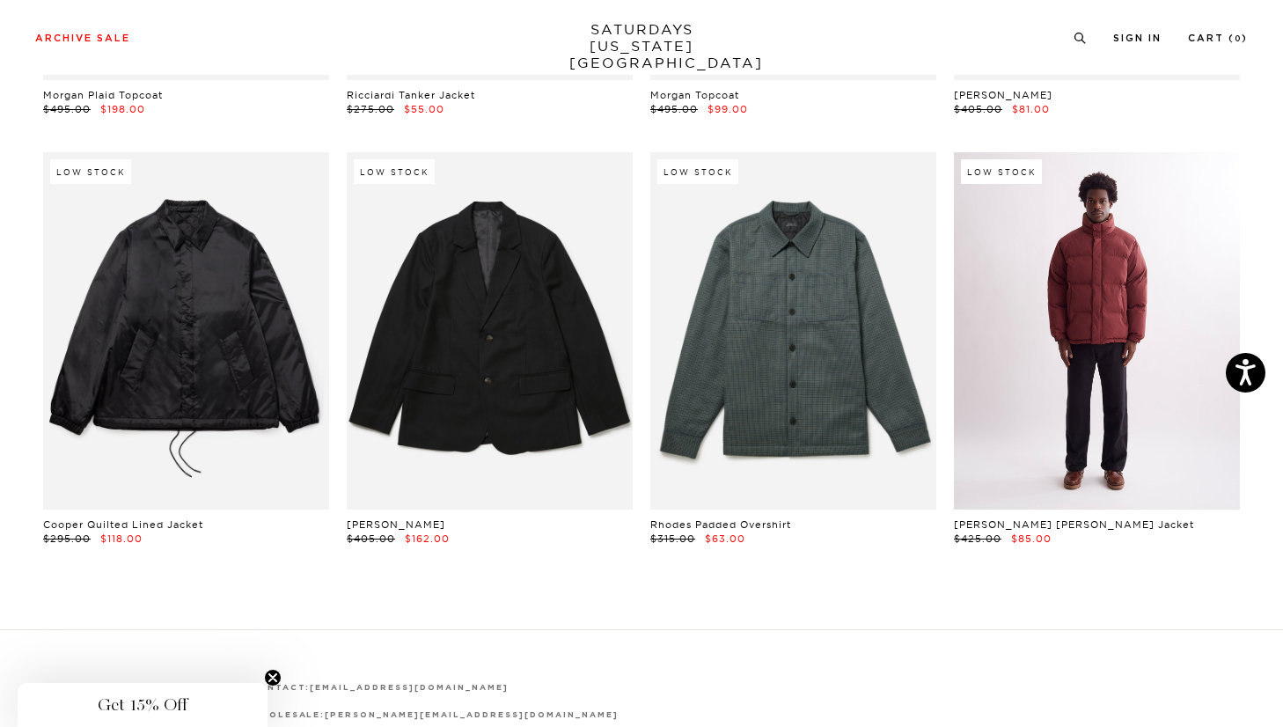
click at [1073, 393] on link at bounding box center [1097, 330] width 286 height 357
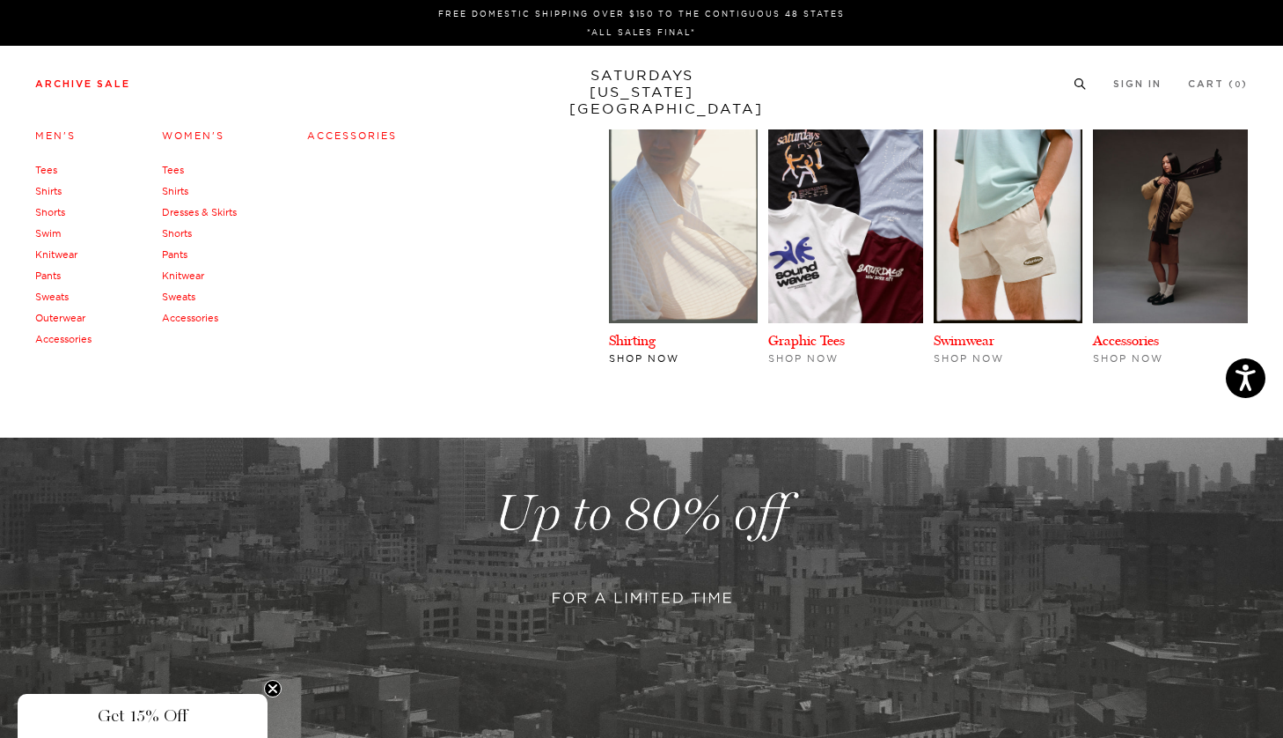
click at [679, 272] on img at bounding box center [683, 226] width 149 height 194
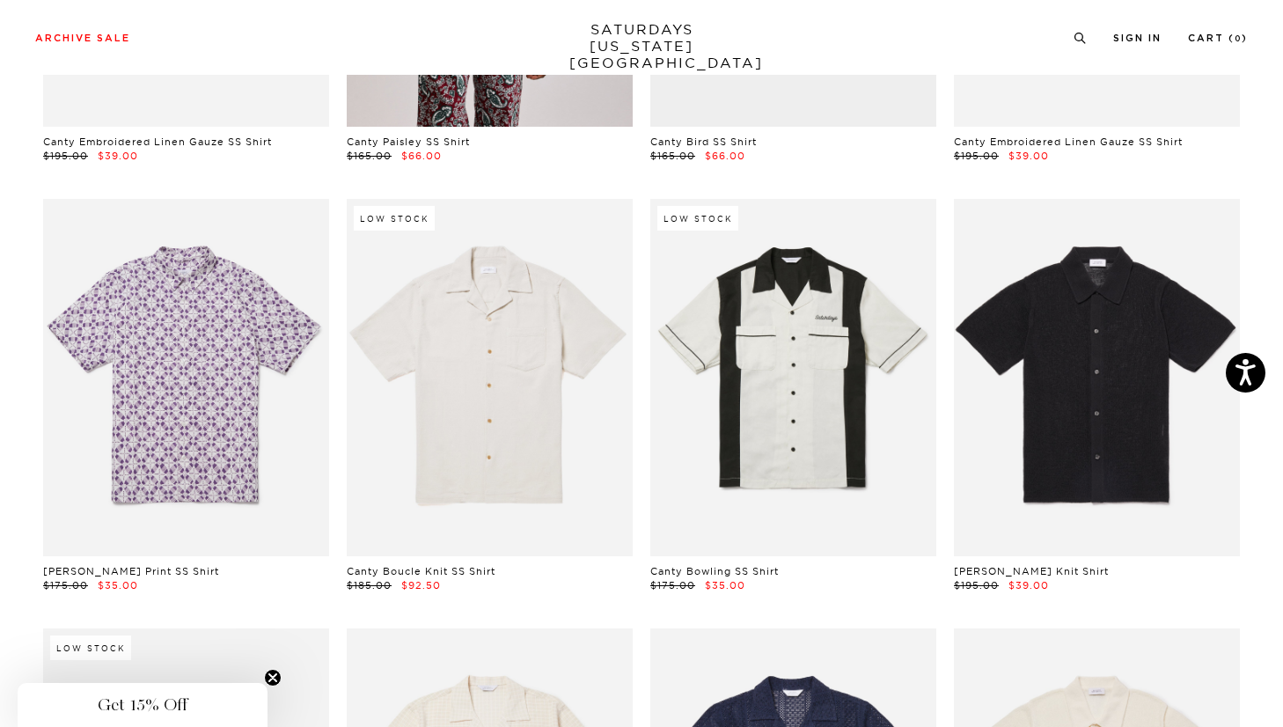
scroll to position [848, 0]
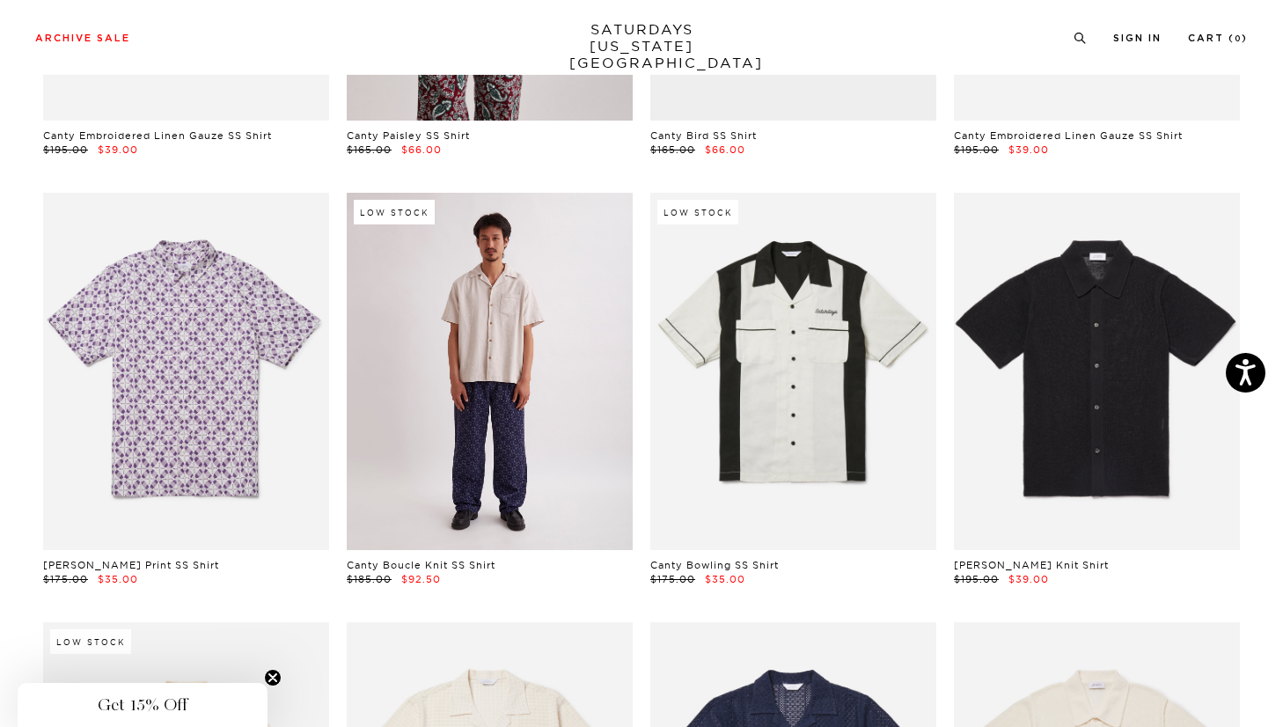
click at [488, 372] on link at bounding box center [490, 371] width 286 height 357
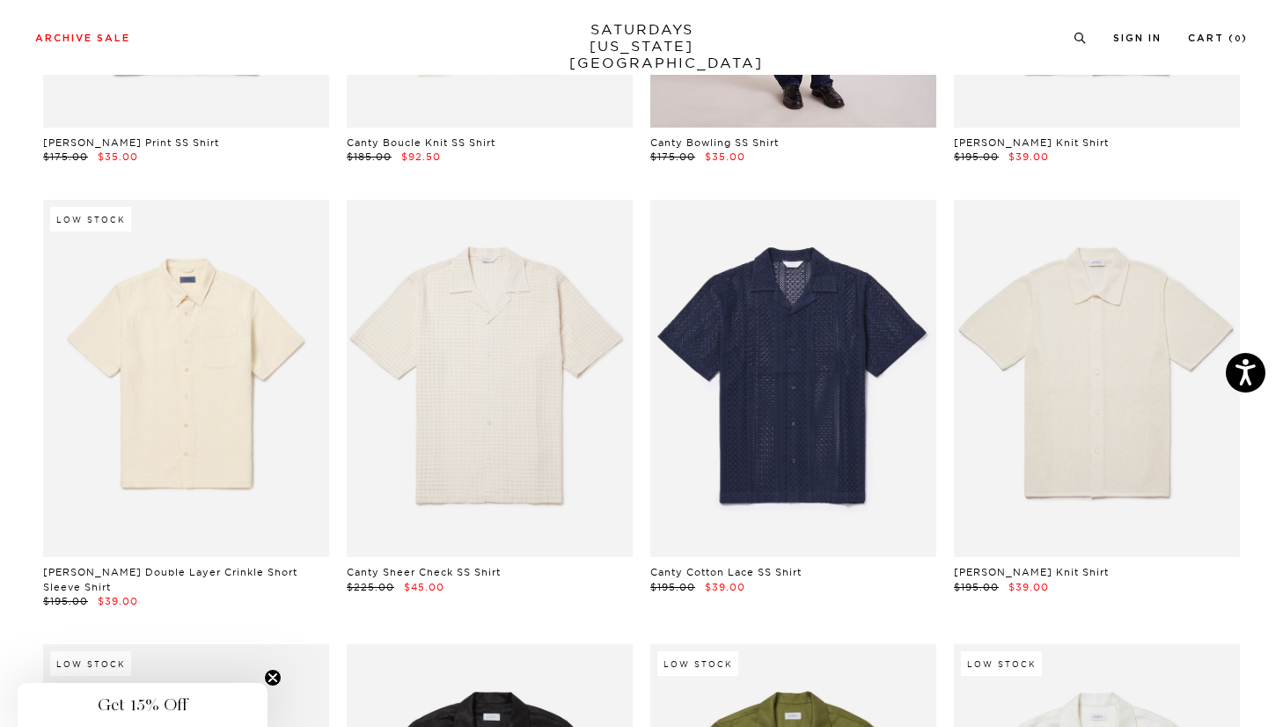
scroll to position [1273, 0]
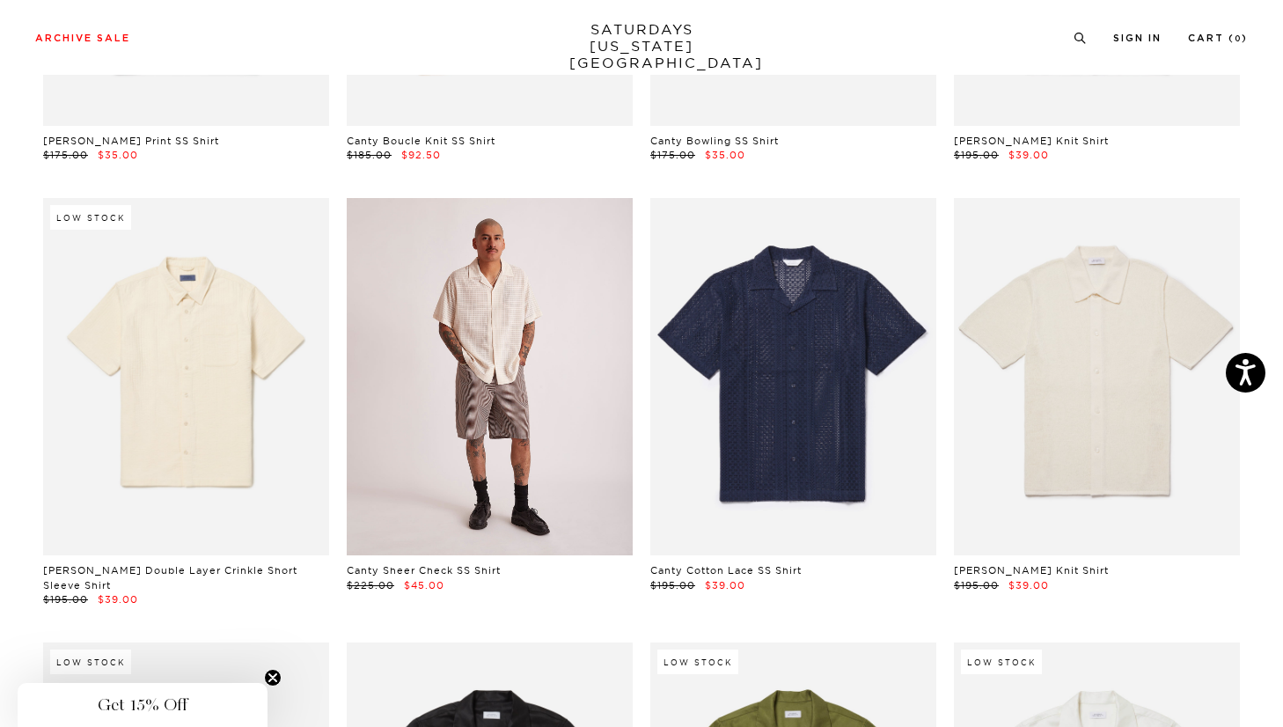
click at [524, 463] on link at bounding box center [490, 376] width 286 height 357
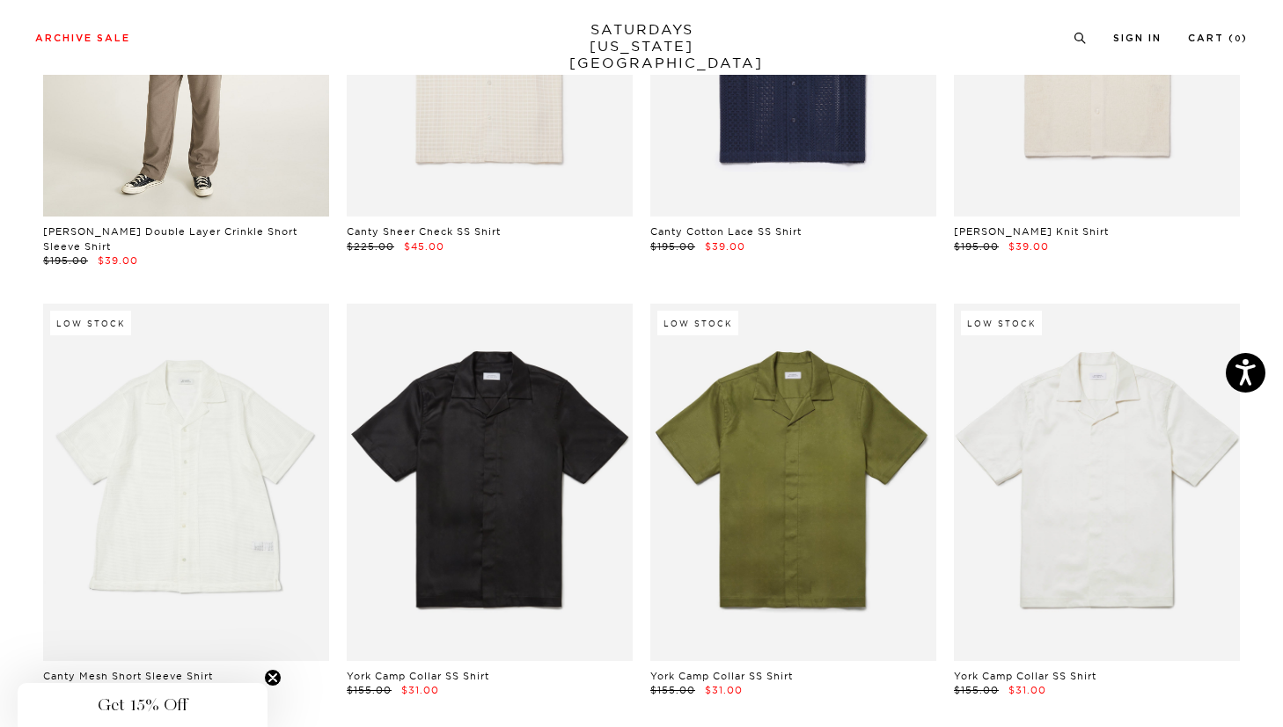
scroll to position [1614, 0]
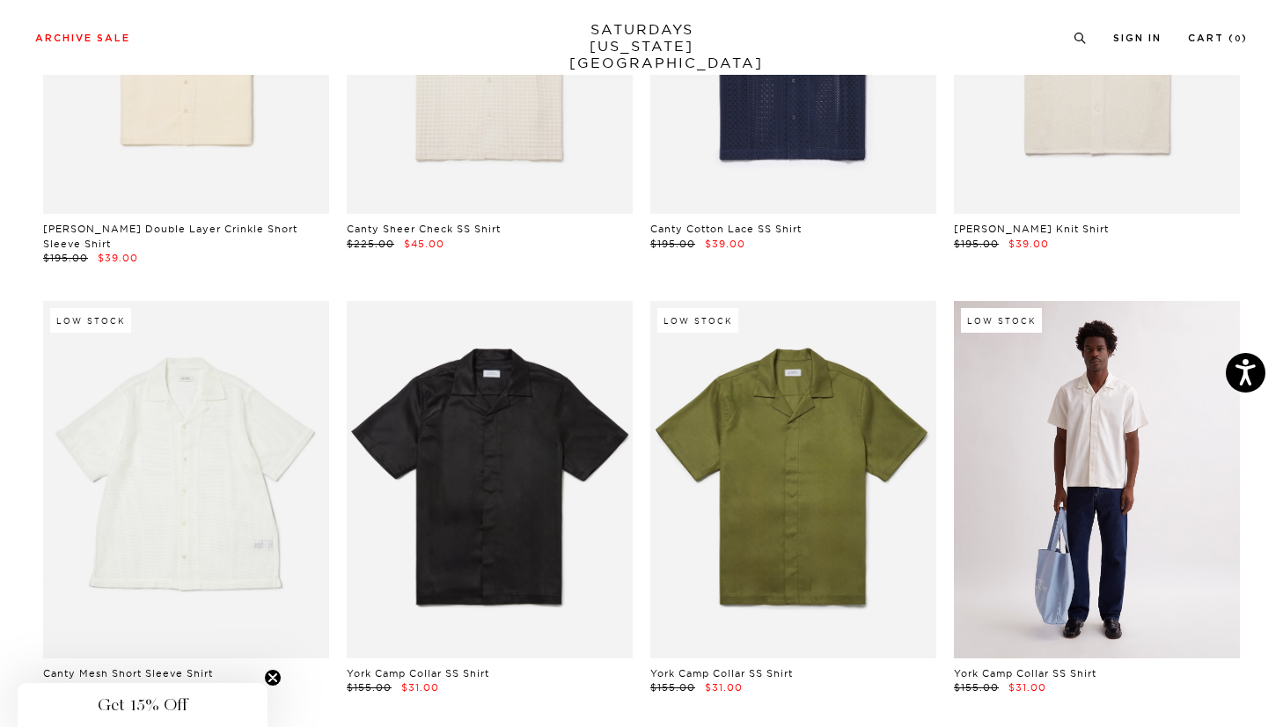
click at [1064, 430] on link at bounding box center [1097, 479] width 286 height 357
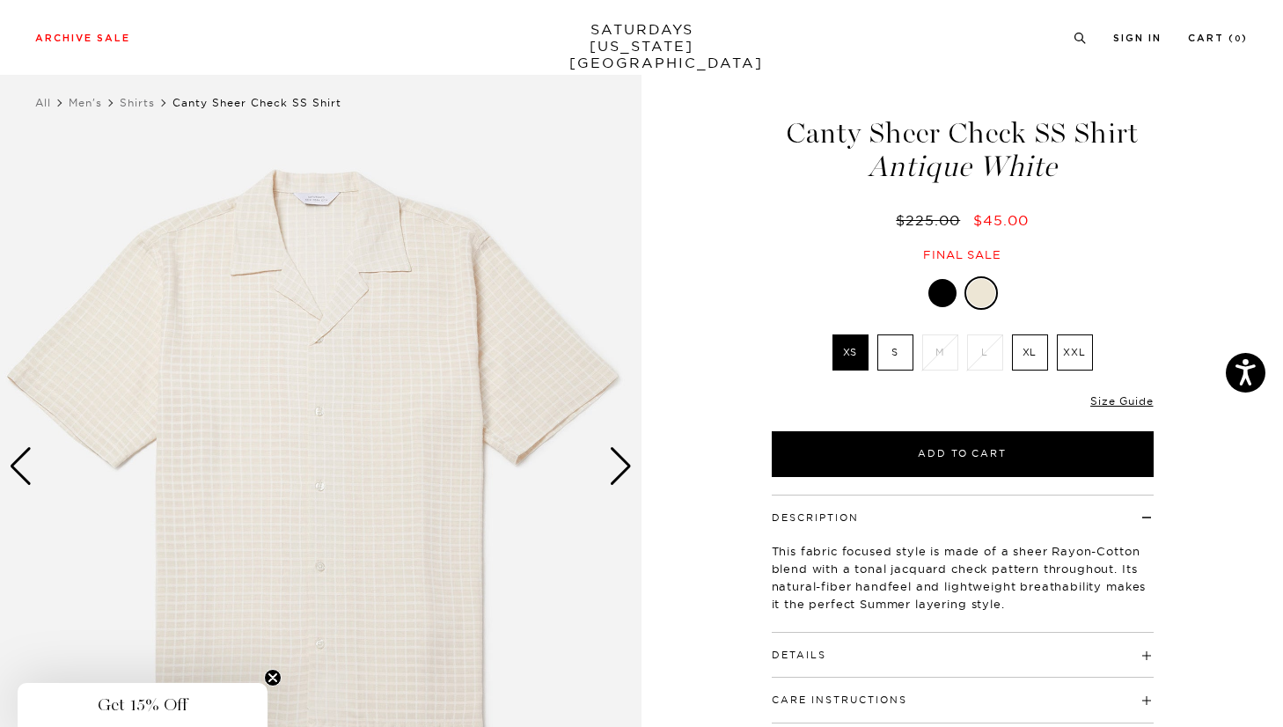
scroll to position [26, 0]
